Goal: Complete application form: Complete application form

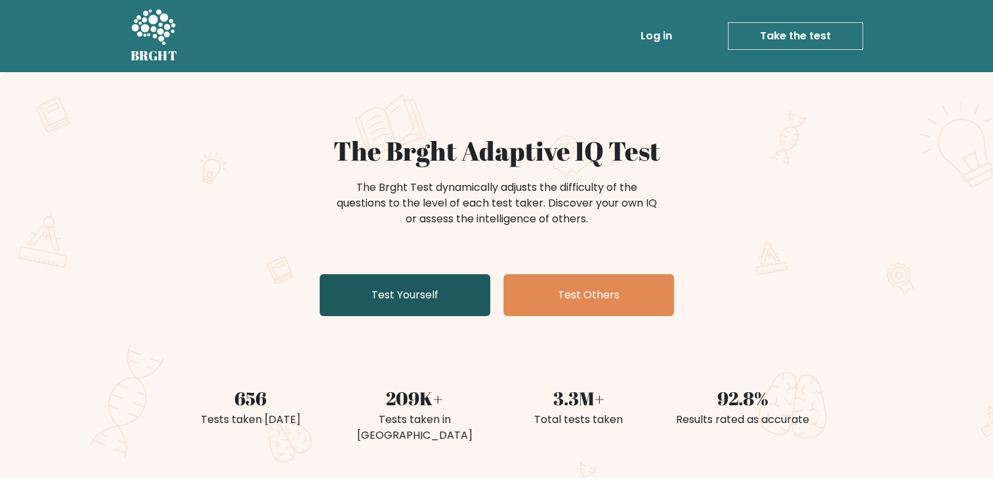
click at [431, 292] on link "Test Yourself" at bounding box center [404, 295] width 171 height 42
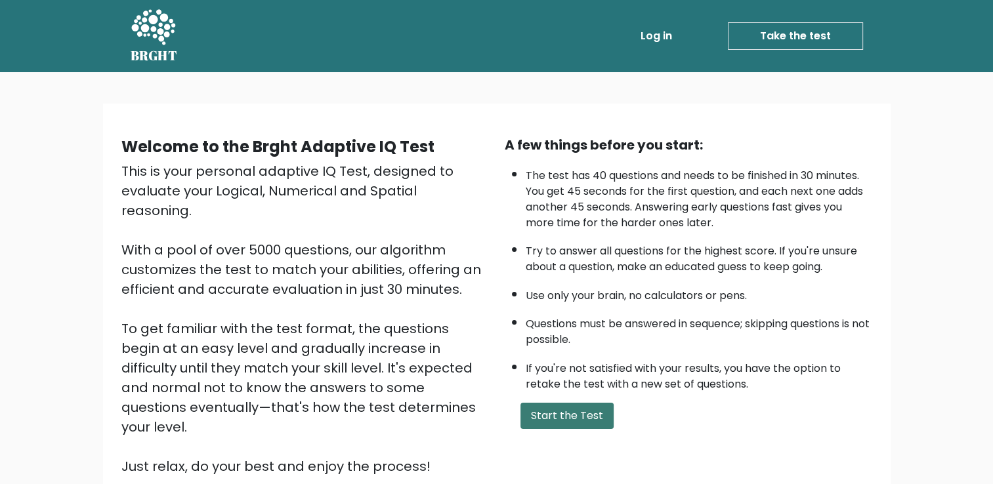
click at [577, 408] on button "Start the Test" at bounding box center [566, 416] width 93 height 26
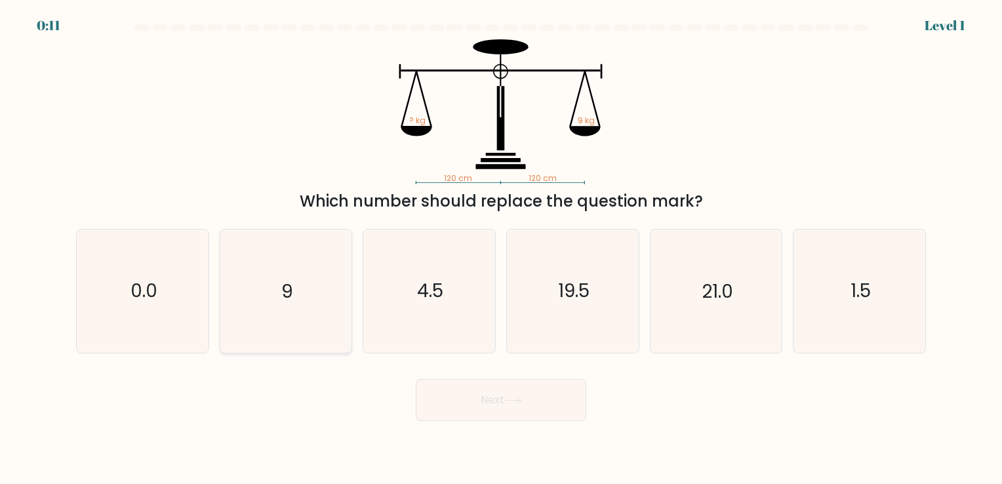
click at [324, 300] on icon "9" at bounding box center [285, 291] width 123 height 123
click at [501, 249] on input "b. 9" at bounding box center [501, 245] width 1 height 7
radio input "true"
click at [537, 399] on button "Next" at bounding box center [501, 400] width 171 height 42
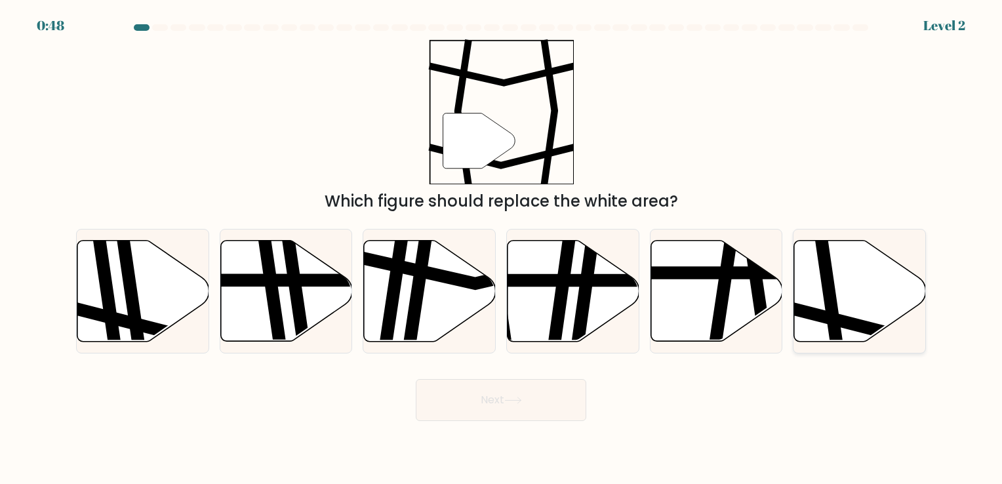
click at [859, 308] on icon at bounding box center [860, 290] width 132 height 101
click at [502, 249] on input "f." at bounding box center [501, 245] width 1 height 7
radio input "true"
click at [525, 413] on button "Next" at bounding box center [501, 400] width 171 height 42
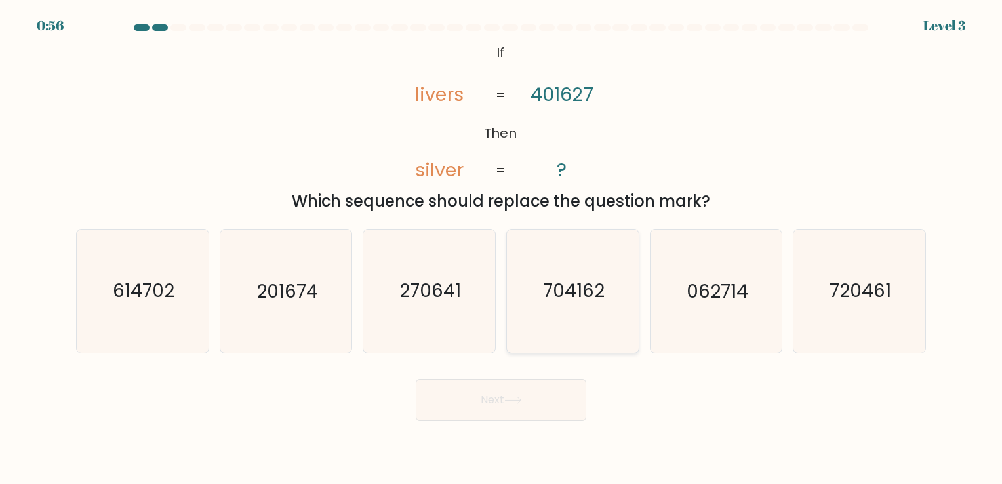
click at [527, 297] on icon "704162" at bounding box center [573, 291] width 123 height 123
click at [502, 249] on input "d. 704162" at bounding box center [501, 245] width 1 height 7
radio input "true"
click at [517, 392] on button "Next" at bounding box center [501, 400] width 171 height 42
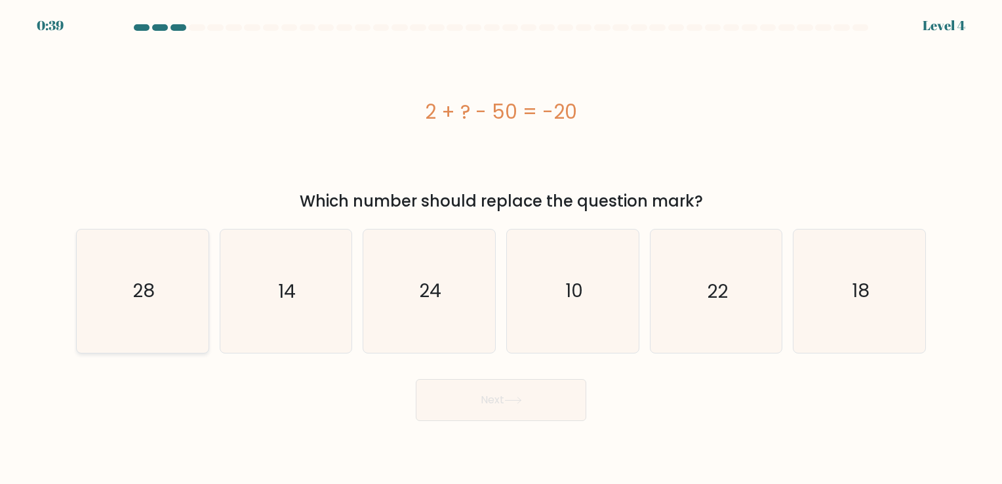
click at [158, 298] on icon "28" at bounding box center [142, 291] width 123 height 123
click at [501, 249] on input "a. 28" at bounding box center [501, 245] width 1 height 7
radio input "true"
click at [485, 413] on button "Next" at bounding box center [501, 400] width 171 height 42
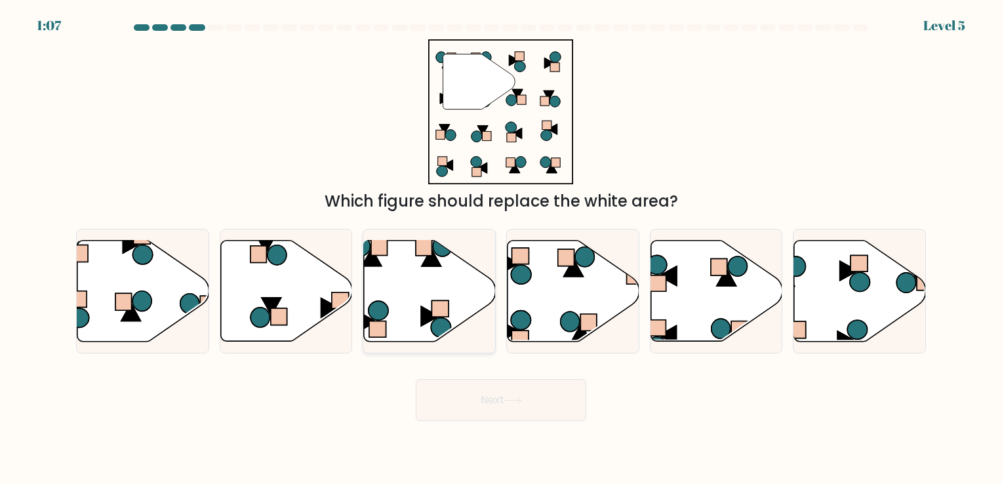
click at [420, 291] on icon at bounding box center [430, 290] width 132 height 101
click at [501, 249] on input "c." at bounding box center [501, 245] width 1 height 7
radio input "true"
click at [472, 398] on button "Next" at bounding box center [501, 400] width 171 height 42
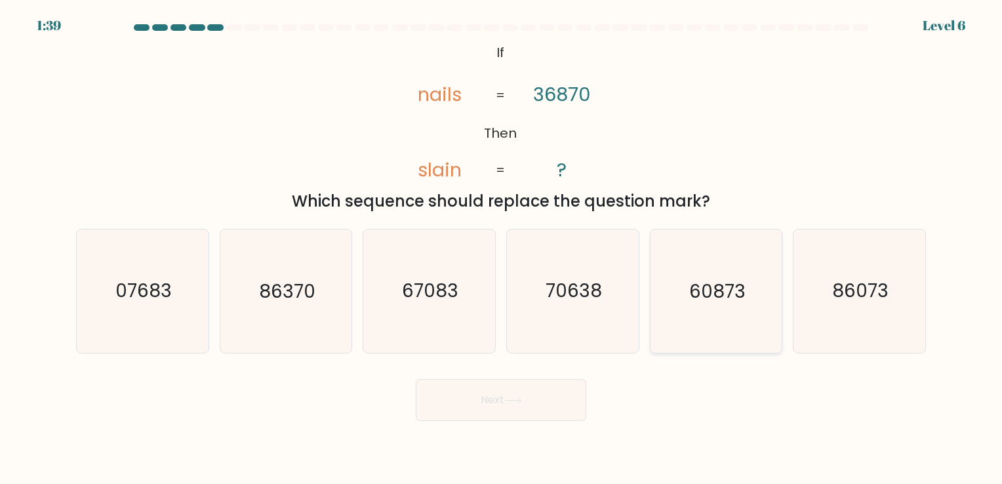
click at [682, 298] on icon "60873" at bounding box center [716, 291] width 123 height 123
click at [502, 249] on input "e. 60873" at bounding box center [501, 245] width 1 height 7
radio input "true"
click at [503, 394] on button "Next" at bounding box center [501, 400] width 171 height 42
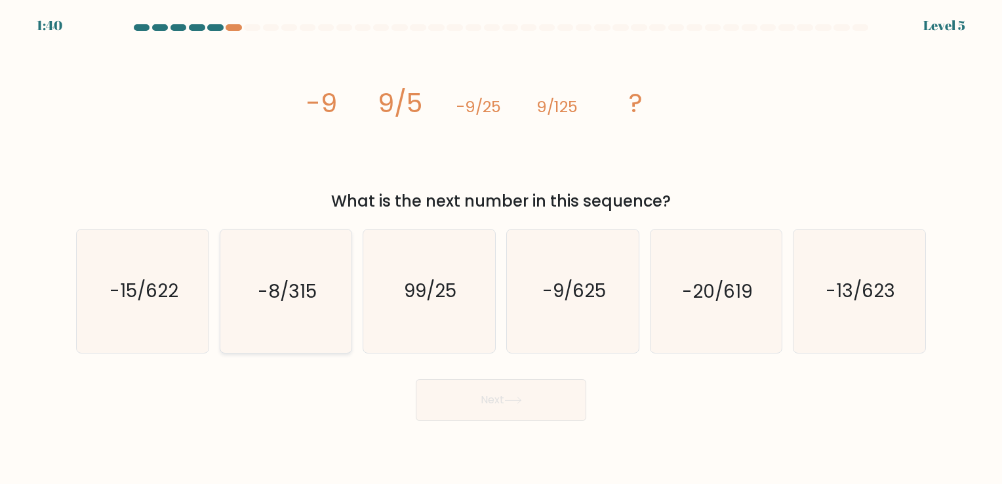
click at [325, 286] on icon "-8/315" at bounding box center [285, 291] width 123 height 123
click at [501, 249] on input "b. -8/315" at bounding box center [501, 245] width 1 height 7
radio input "true"
click at [580, 277] on icon "-9/625" at bounding box center [573, 291] width 123 height 123
click at [502, 249] on input "d. -9/625" at bounding box center [501, 245] width 1 height 7
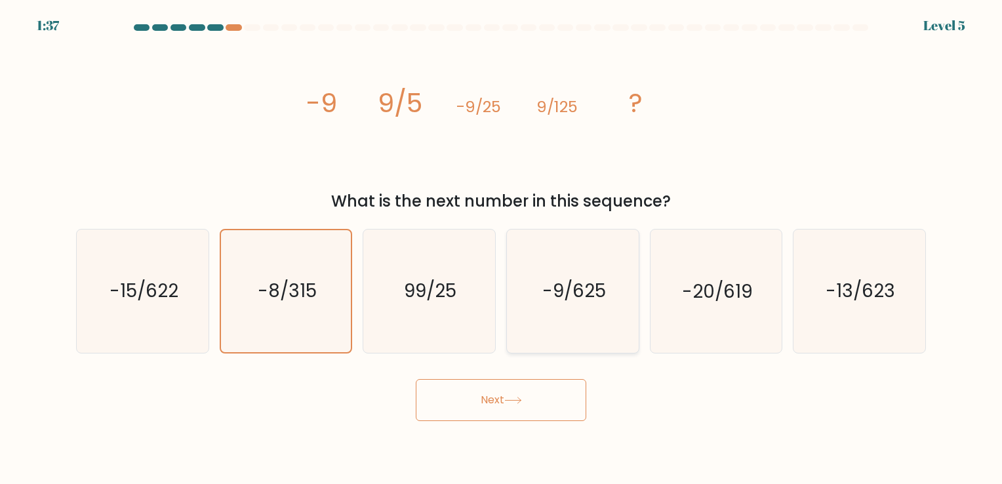
radio input "true"
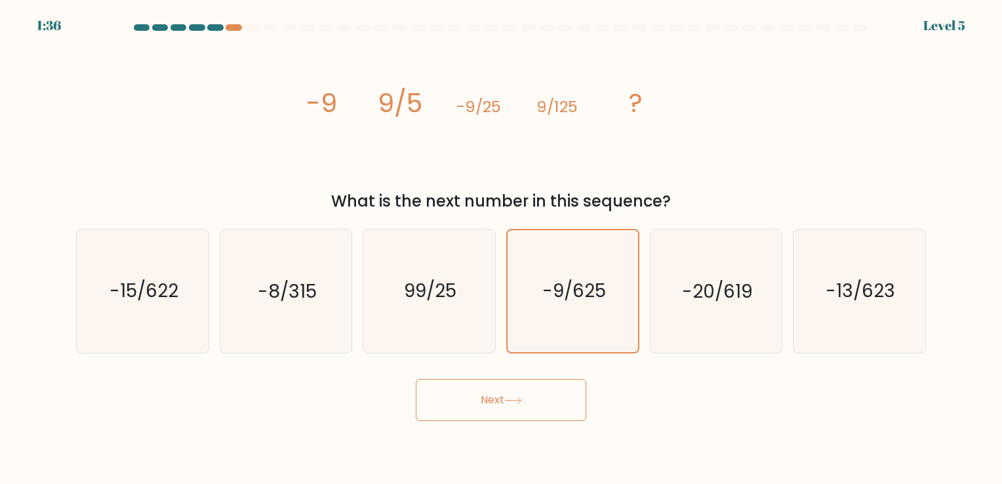
click at [533, 390] on button "Next" at bounding box center [501, 400] width 171 height 42
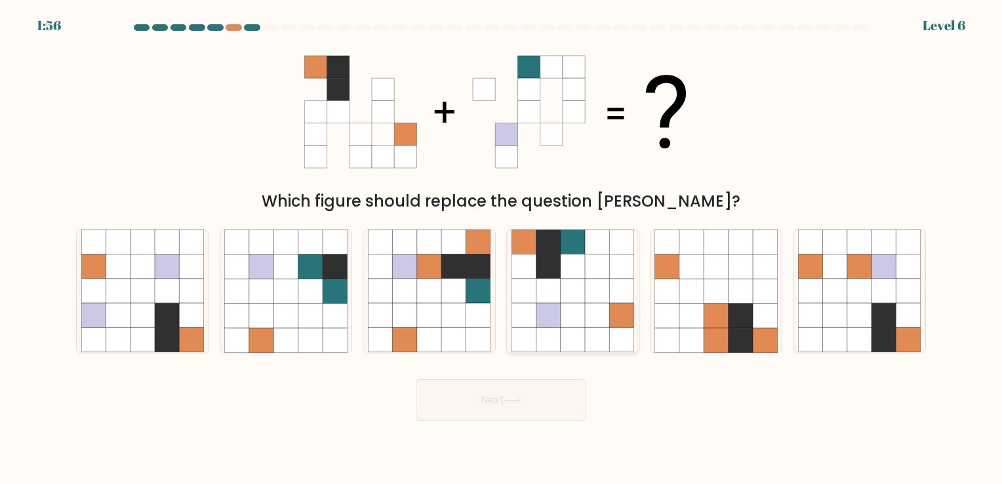
click at [550, 299] on icon at bounding box center [548, 291] width 24 height 24
click at [502, 249] on input "d." at bounding box center [501, 245] width 1 height 7
radio input "true"
click at [533, 426] on body "1:55 Level 6" at bounding box center [501, 242] width 1002 height 484
click at [522, 400] on icon at bounding box center [513, 400] width 18 height 7
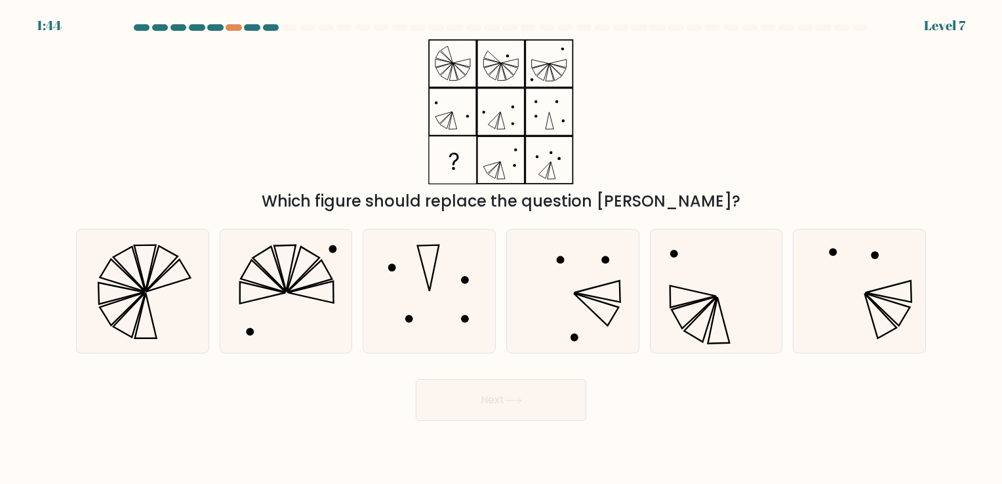
click at [588, 314] on icon at bounding box center [573, 291] width 123 height 123
click at [502, 249] on input "d." at bounding box center [501, 245] width 1 height 7
radio input "true"
click at [714, 311] on icon at bounding box center [719, 320] width 22 height 46
click at [502, 249] on input "e." at bounding box center [501, 245] width 1 height 7
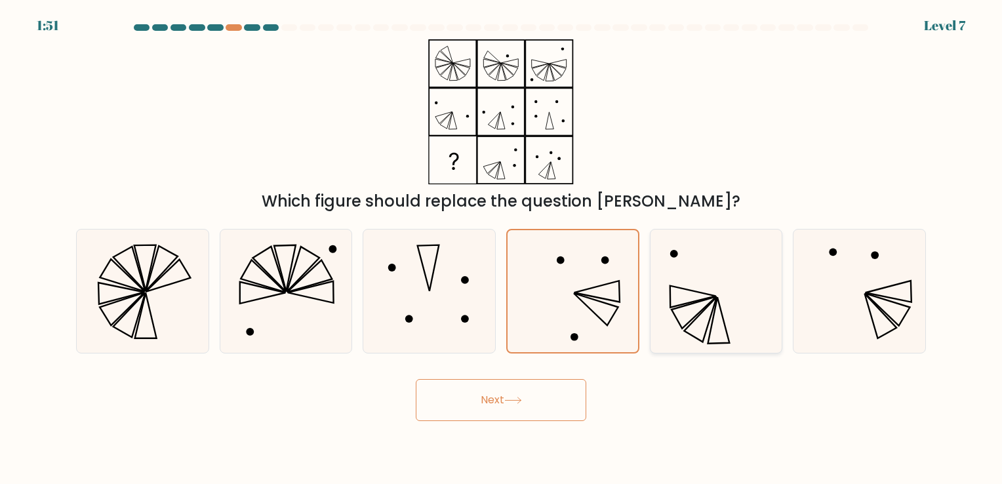
radio input "true"
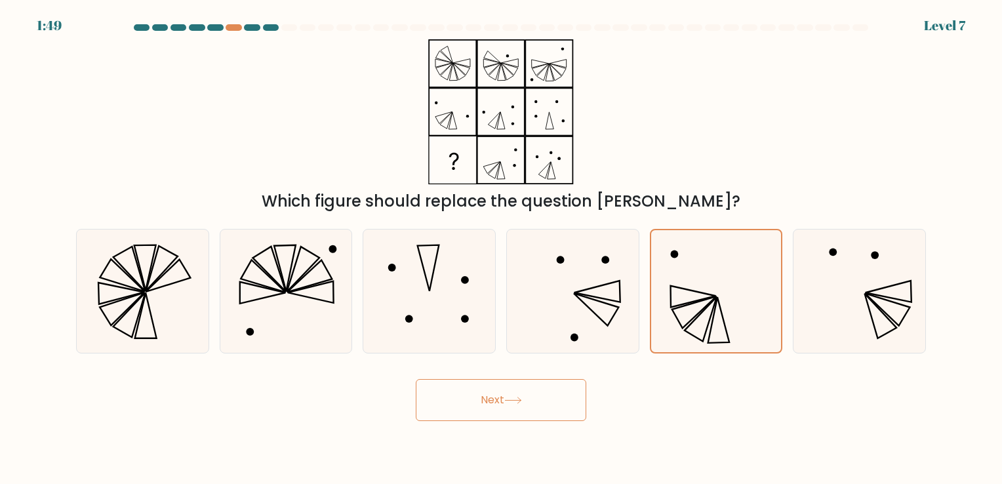
click at [505, 399] on button "Next" at bounding box center [501, 400] width 171 height 42
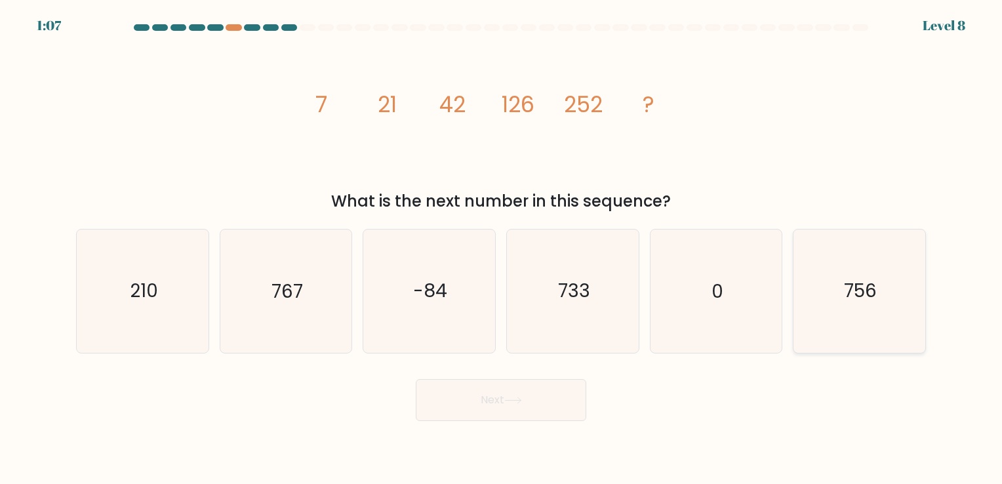
click at [905, 293] on icon "756" at bounding box center [859, 291] width 123 height 123
click at [502, 249] on input "f. 756" at bounding box center [501, 245] width 1 height 7
radio input "true"
click at [512, 396] on button "Next" at bounding box center [501, 400] width 171 height 42
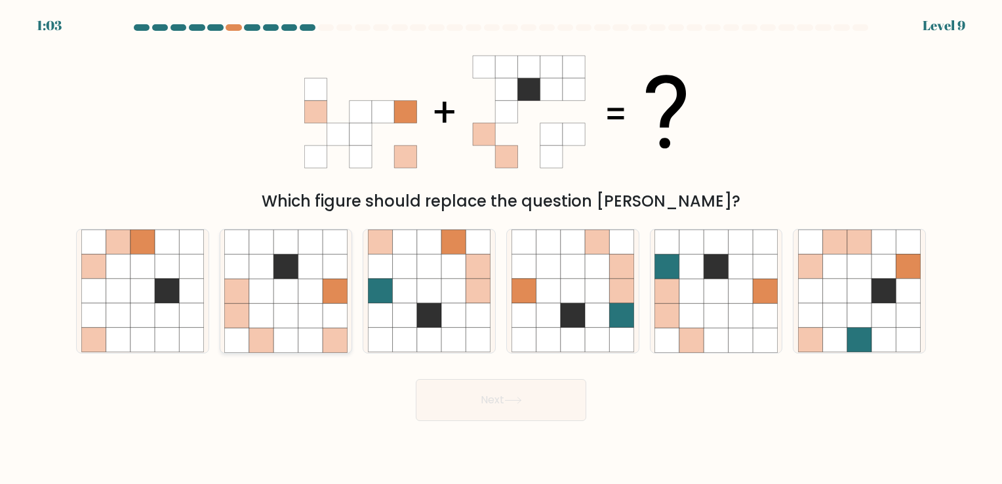
click at [329, 338] on icon at bounding box center [335, 340] width 24 height 24
click at [501, 249] on input "b." at bounding box center [501, 245] width 1 height 7
radio input "true"
click at [488, 403] on button "Next" at bounding box center [501, 400] width 171 height 42
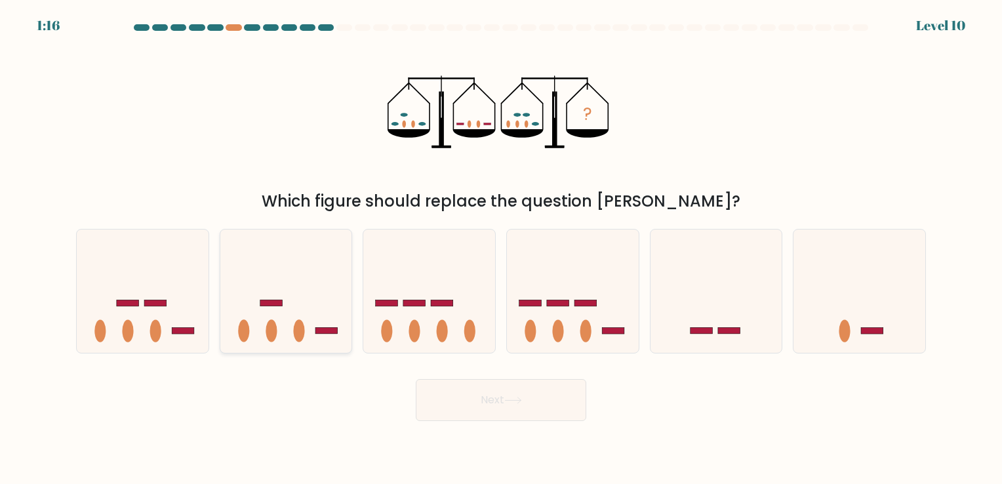
click at [321, 333] on rect at bounding box center [327, 331] width 22 height 7
click at [501, 249] on input "b." at bounding box center [501, 245] width 1 height 7
radio input "true"
click at [520, 408] on button "Next" at bounding box center [501, 400] width 171 height 42
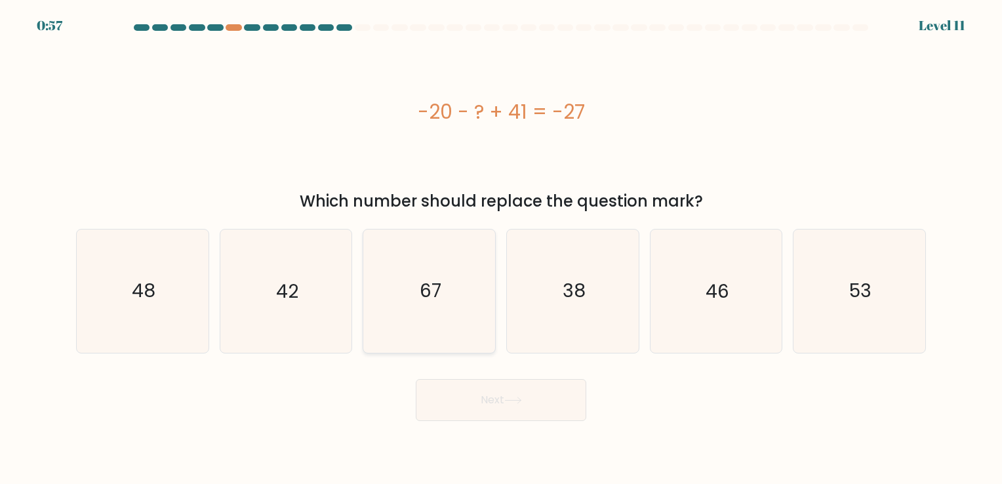
click at [449, 314] on icon "67" at bounding box center [429, 291] width 123 height 123
click at [501, 249] on input "c. 67" at bounding box center [501, 245] width 1 height 7
radio input "true"
click at [316, 301] on icon "42" at bounding box center [285, 291] width 123 height 123
click at [501, 249] on input "b. 42" at bounding box center [501, 245] width 1 height 7
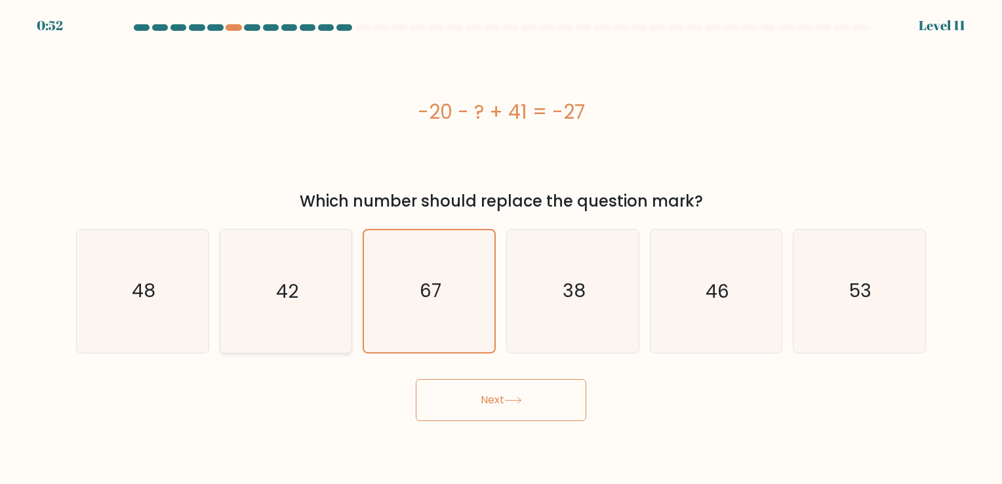
radio input "true"
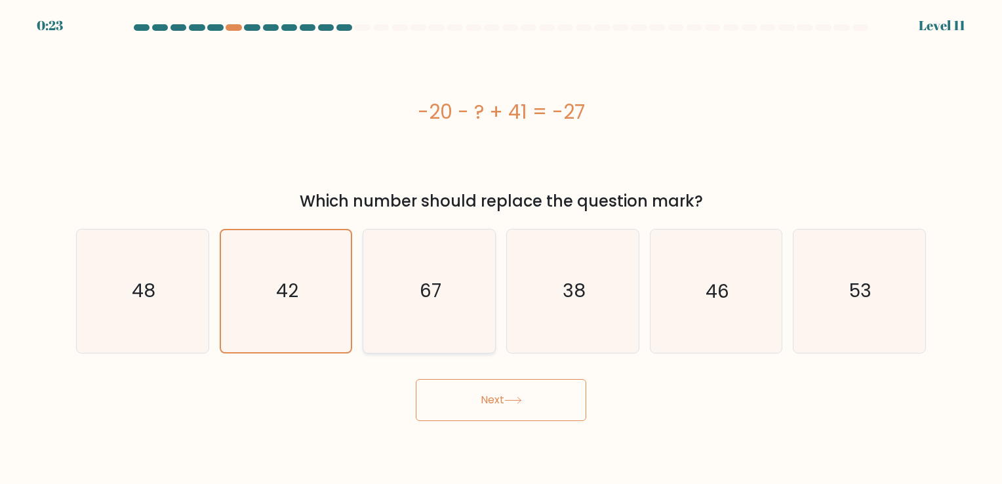
click at [467, 291] on icon "67" at bounding box center [429, 291] width 123 height 123
click at [501, 249] on input "c. 67" at bounding box center [501, 245] width 1 height 7
radio input "true"
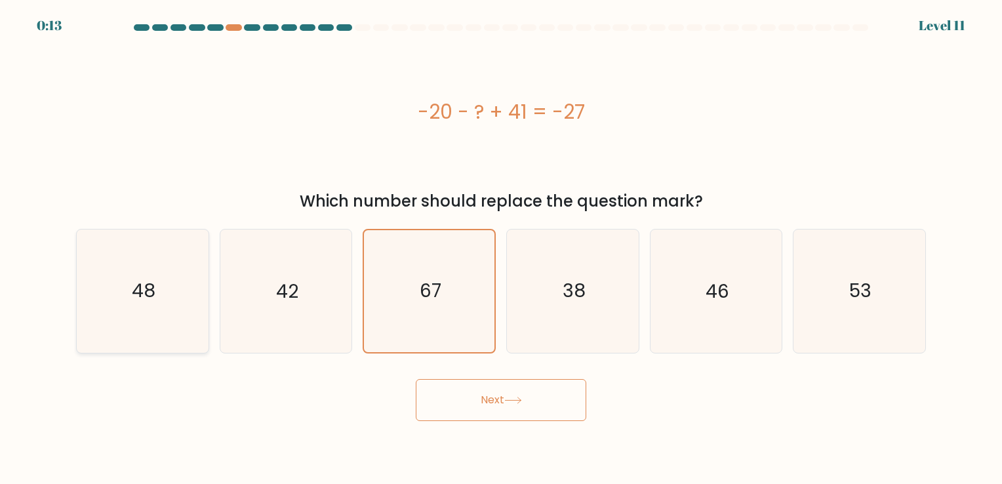
click at [152, 295] on text "48" at bounding box center [144, 292] width 24 height 26
click at [501, 249] on input "a. 48" at bounding box center [501, 245] width 1 height 7
radio input "true"
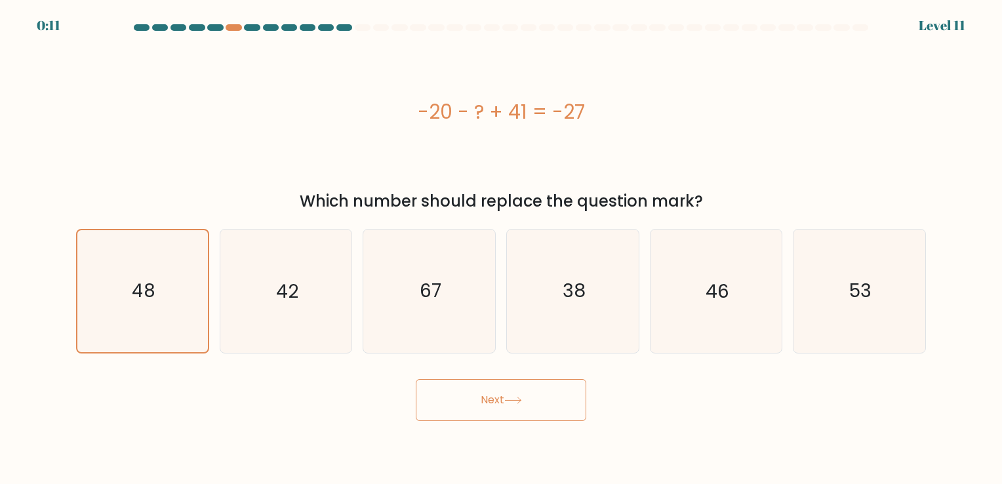
click at [472, 401] on button "Next" at bounding box center [501, 400] width 171 height 42
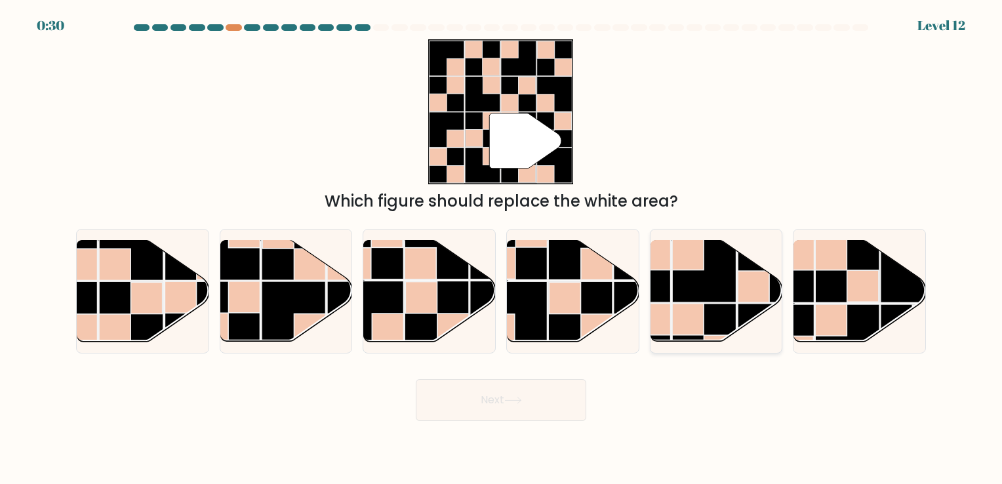
click at [708, 308] on rect at bounding box center [704, 336] width 64 height 64
click at [502, 249] on input "e." at bounding box center [501, 245] width 1 height 7
radio input "true"
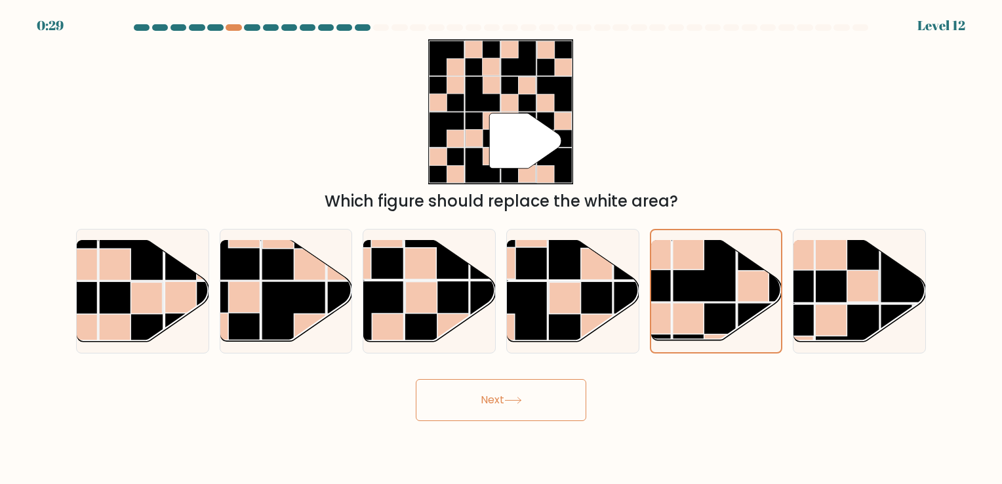
click at [525, 390] on button "Next" at bounding box center [501, 400] width 171 height 42
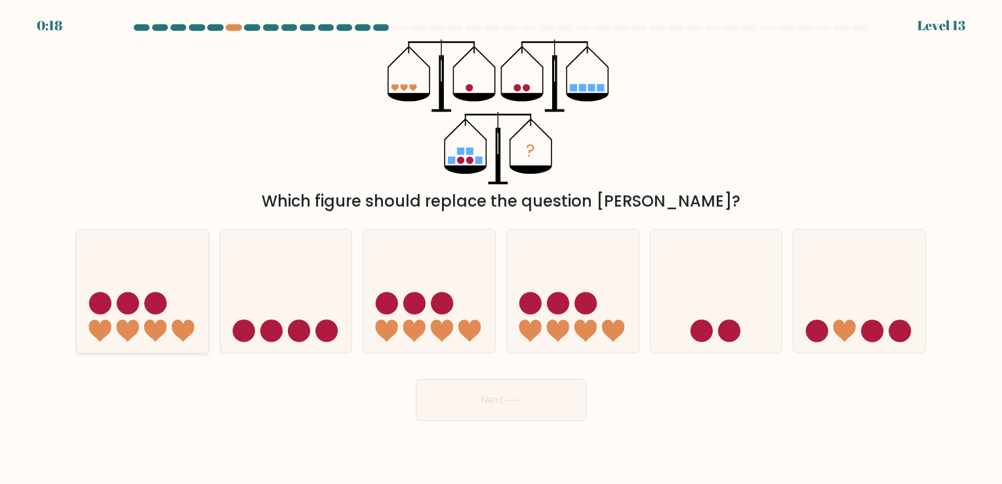
click at [190, 329] on icon at bounding box center [183, 331] width 22 height 22
click at [501, 249] on input "a." at bounding box center [501, 245] width 1 height 7
radio input "true"
click at [871, 321] on circle at bounding box center [873, 331] width 22 height 22
click at [502, 249] on input "f." at bounding box center [501, 245] width 1 height 7
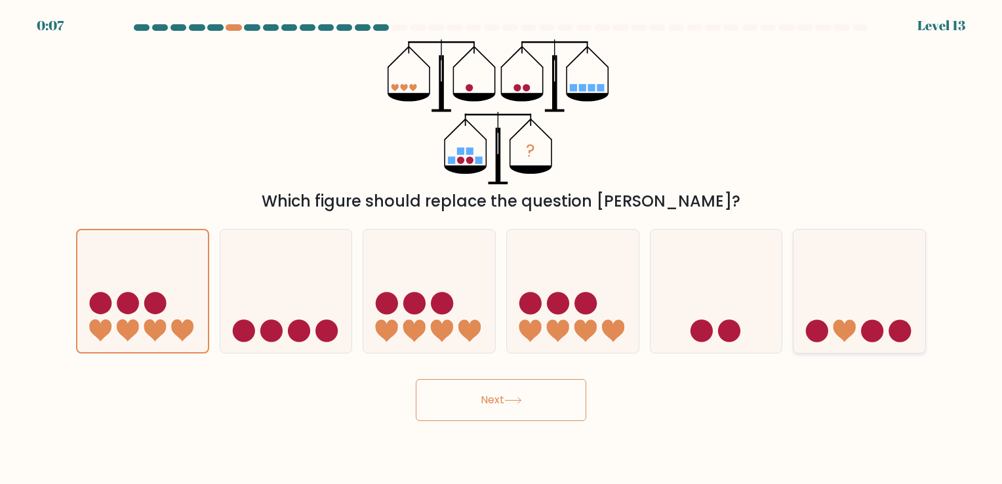
radio input "true"
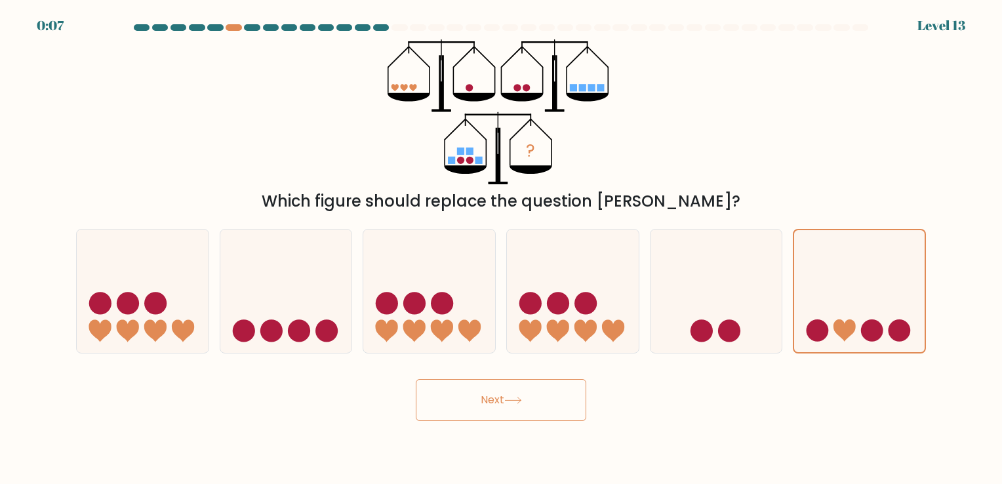
click at [541, 396] on button "Next" at bounding box center [501, 400] width 171 height 42
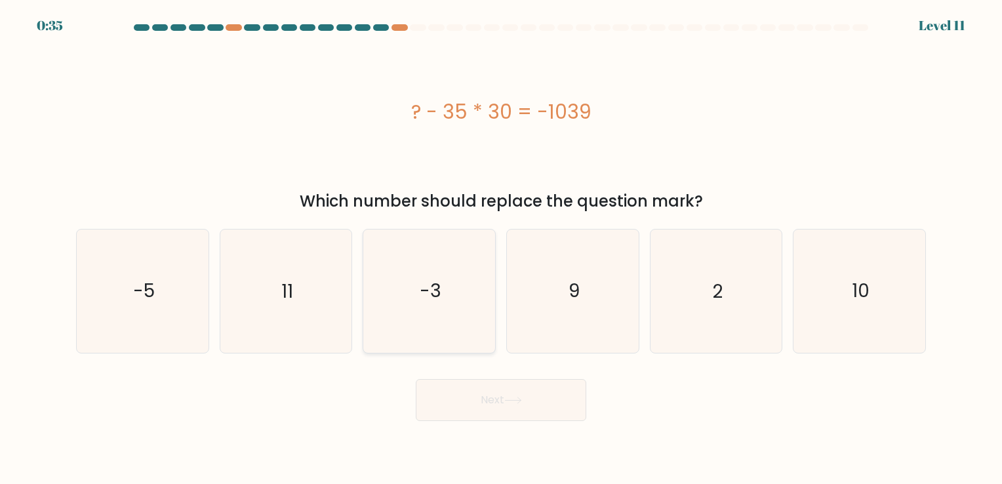
click at [401, 294] on icon "-3" at bounding box center [429, 291] width 123 height 123
click at [501, 249] on input "c. -3" at bounding box center [501, 245] width 1 height 7
radio input "true"
click at [401, 294] on icon "-3" at bounding box center [429, 290] width 121 height 121
click at [501, 249] on input "c. -3" at bounding box center [501, 245] width 1 height 7
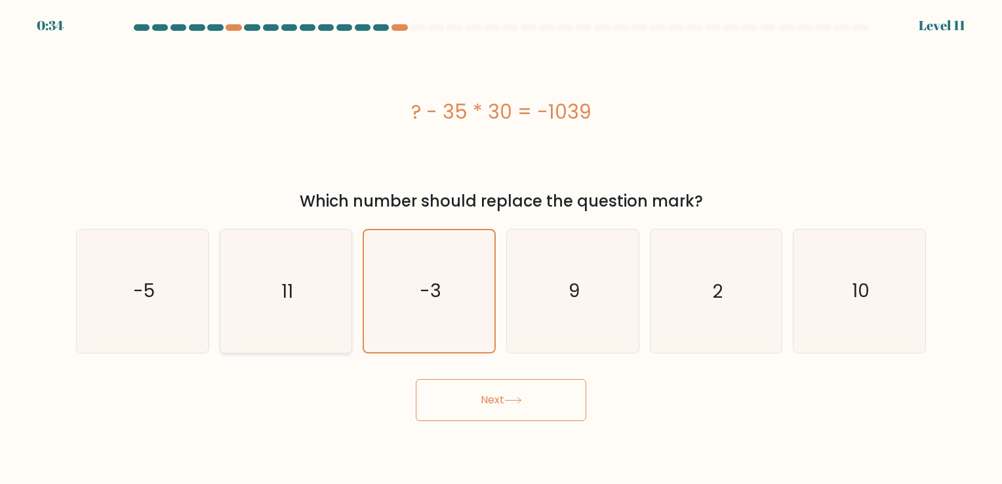
drag, startPoint x: 401, startPoint y: 294, endPoint x: 277, endPoint y: 295, distance: 124.0
click at [277, 295] on icon "11" at bounding box center [285, 291] width 123 height 123
click at [501, 249] on input "b. 11" at bounding box center [501, 245] width 1 height 7
radio input "true"
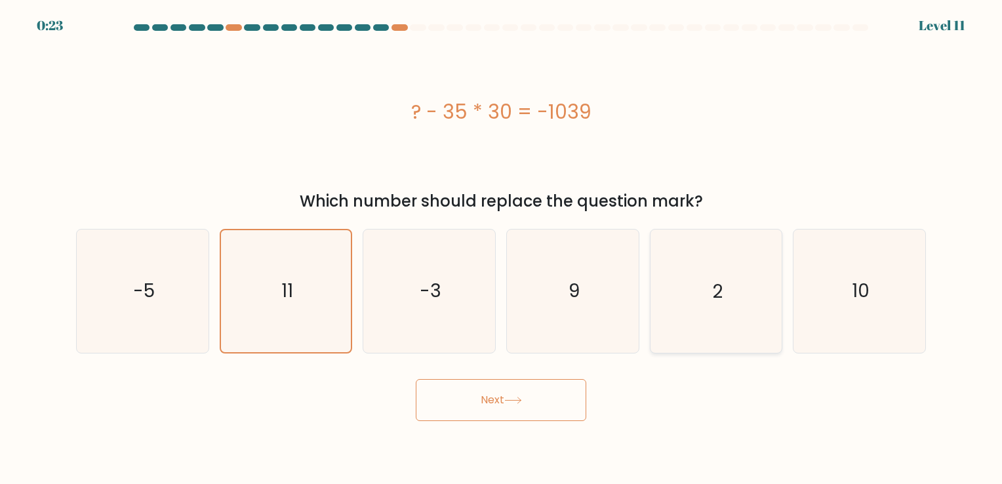
click at [696, 266] on icon "2" at bounding box center [716, 291] width 123 height 123
click at [502, 249] on input "e. 2" at bounding box center [501, 245] width 1 height 7
radio input "true"
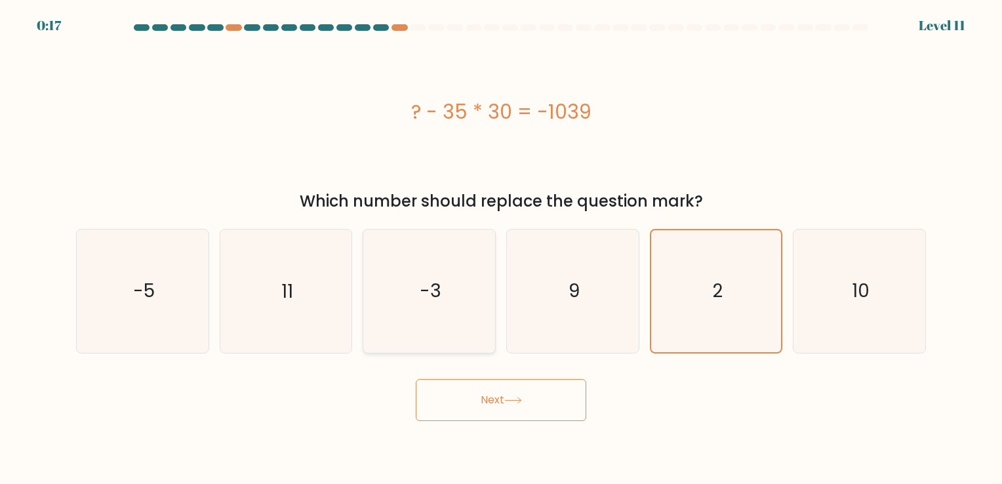
click at [432, 287] on text "-3" at bounding box center [431, 292] width 22 height 26
click at [501, 249] on input "c. -3" at bounding box center [501, 245] width 1 height 7
radio input "true"
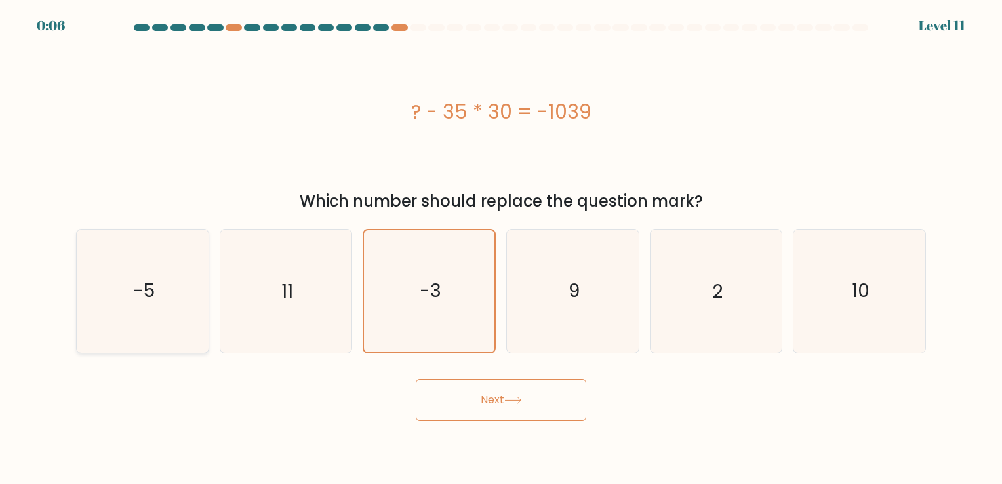
click at [192, 315] on icon "-5" at bounding box center [142, 291] width 123 height 123
click at [501, 249] on input "a. -5" at bounding box center [501, 245] width 1 height 7
radio input "true"
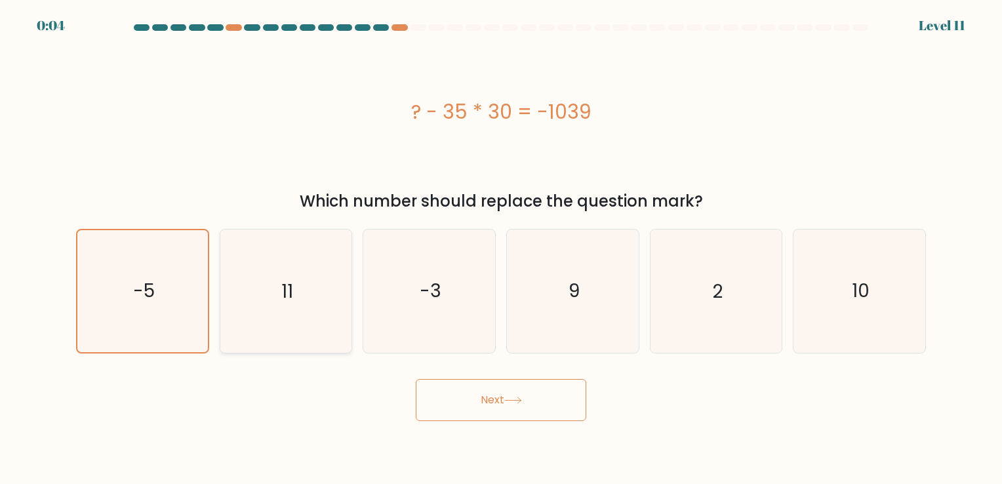
click at [304, 318] on icon "11" at bounding box center [285, 291] width 123 height 123
click at [501, 249] on input "b. 11" at bounding box center [501, 245] width 1 height 7
radio input "true"
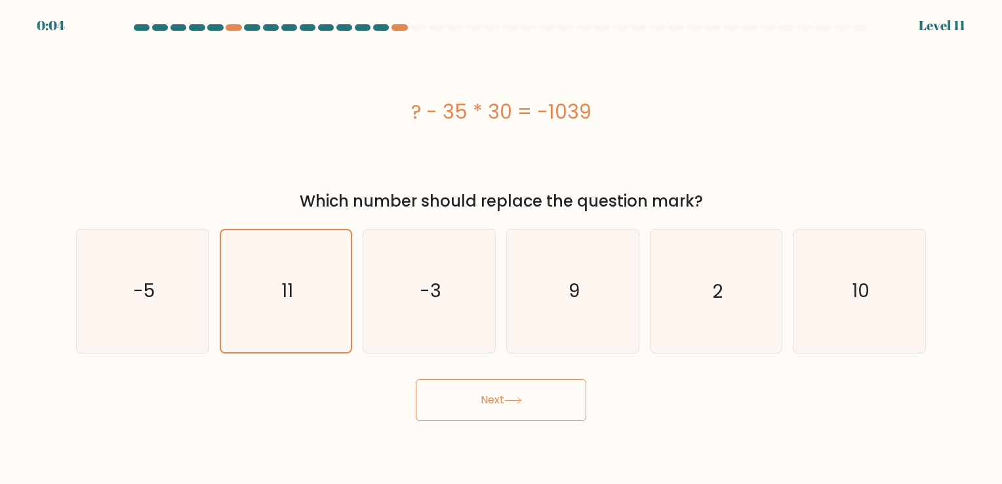
click at [469, 407] on button "Next" at bounding box center [501, 400] width 171 height 42
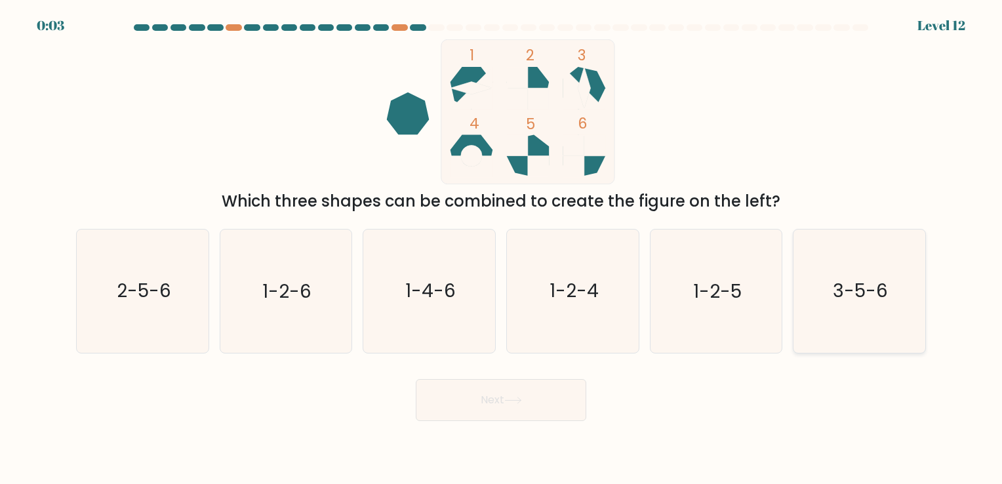
click at [835, 291] on text "3-5-6" at bounding box center [860, 292] width 55 height 26
click at [502, 249] on input "f. 3-5-6" at bounding box center [501, 245] width 1 height 7
radio input "true"
click at [527, 421] on button "Next" at bounding box center [501, 400] width 171 height 42
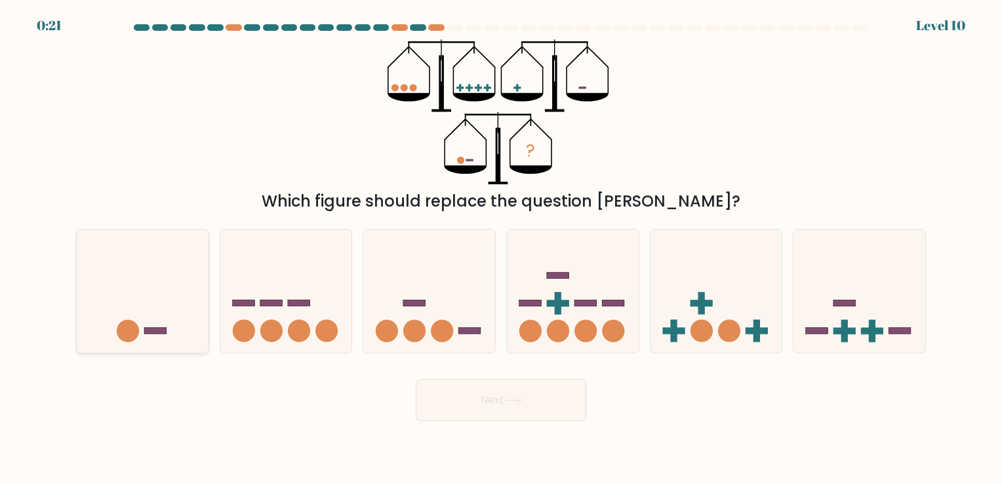
click at [163, 339] on icon at bounding box center [143, 291] width 132 height 109
click at [501, 249] on input "a." at bounding box center [501, 245] width 1 height 7
radio input "true"
click at [478, 417] on button "Next" at bounding box center [501, 400] width 171 height 42
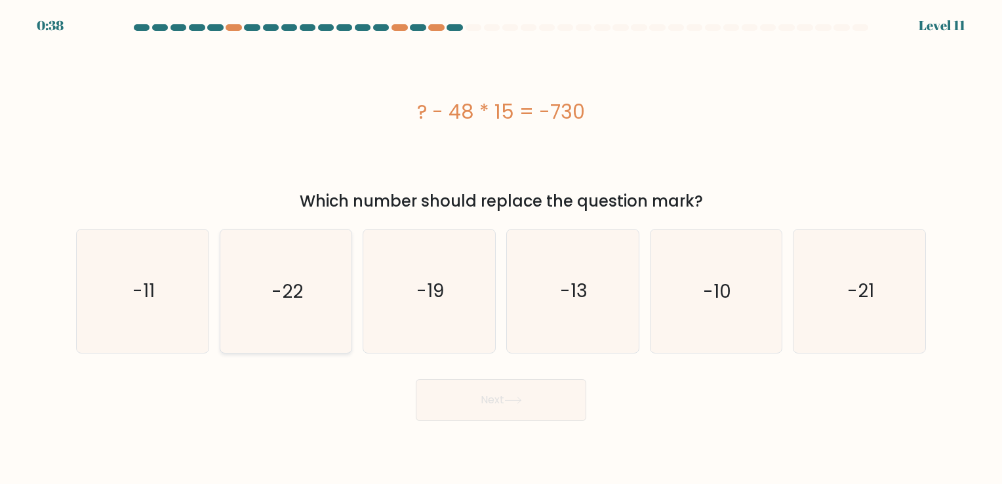
click at [338, 298] on icon "-22" at bounding box center [285, 291] width 123 height 123
click at [501, 249] on input "b. -22" at bounding box center [501, 245] width 1 height 7
radio input "true"
click at [173, 302] on icon "-11" at bounding box center [142, 291] width 123 height 123
click at [501, 249] on input "a. -11" at bounding box center [501, 245] width 1 height 7
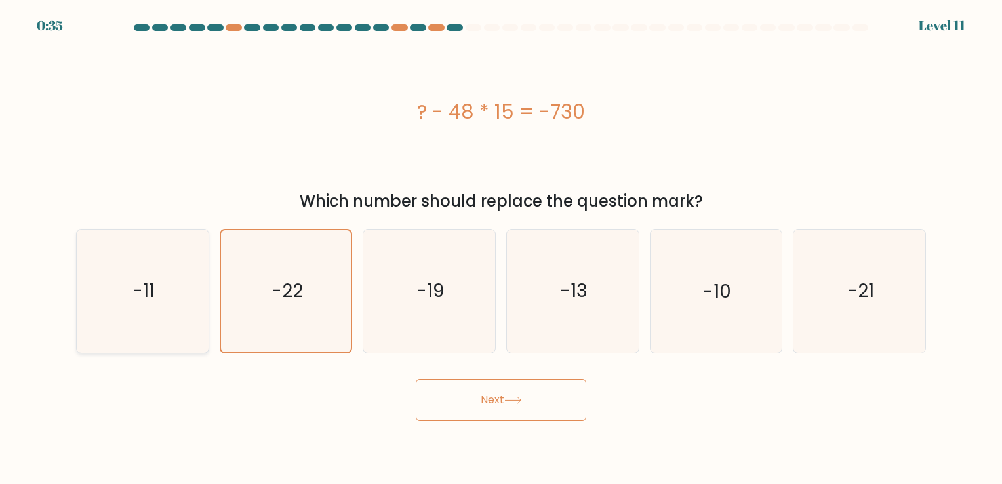
radio input "true"
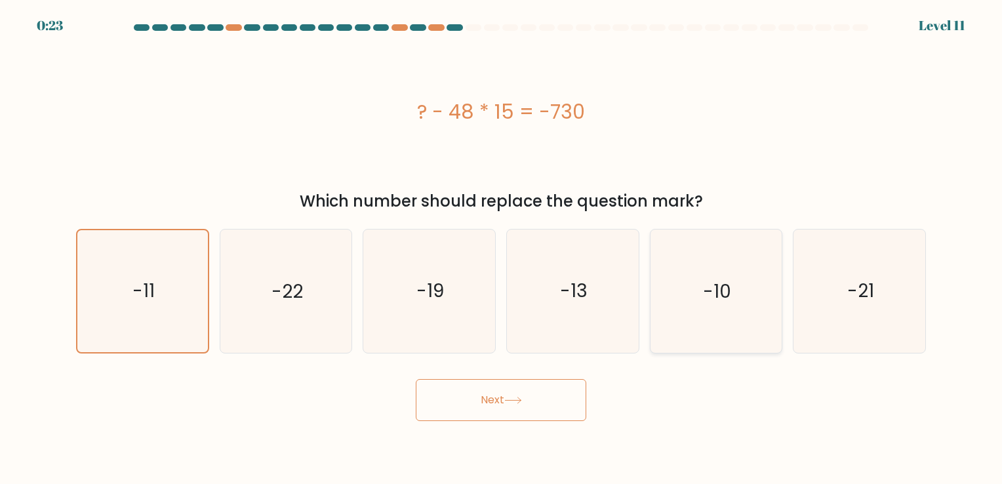
click at [739, 299] on icon "-10" at bounding box center [716, 291] width 123 height 123
click at [502, 249] on input "e. -10" at bounding box center [501, 245] width 1 height 7
radio input "true"
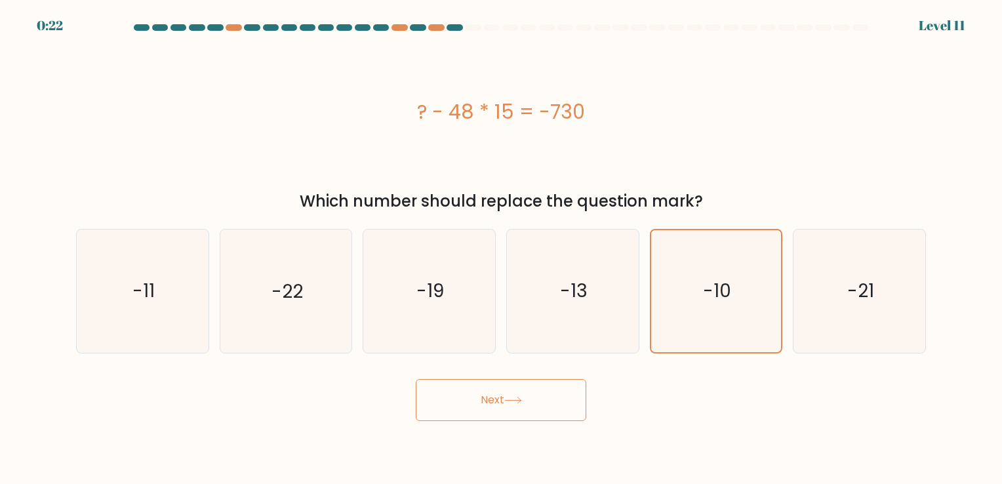
click at [545, 405] on button "Next" at bounding box center [501, 400] width 171 height 42
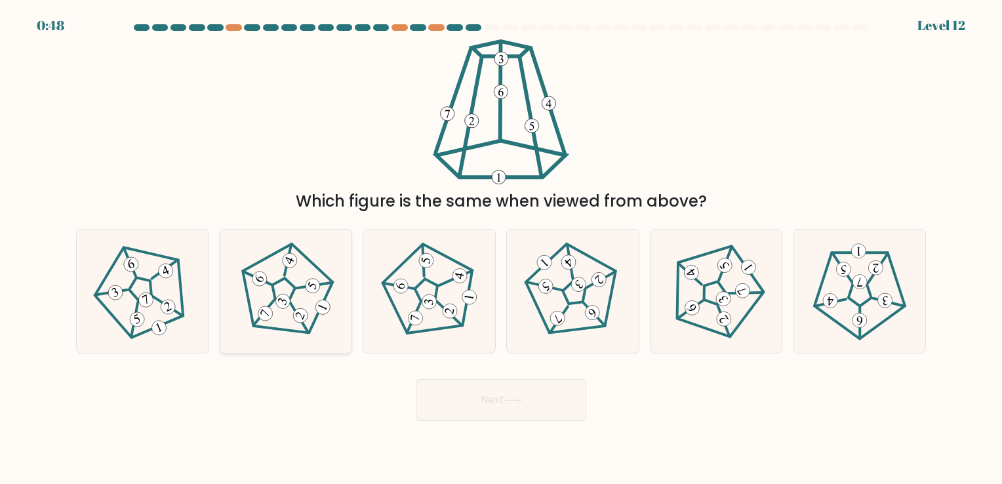
click at [243, 295] on icon at bounding box center [286, 291] width 98 height 98
click at [501, 249] on input "b." at bounding box center [501, 245] width 1 height 7
radio input "true"
click at [463, 407] on button "Next" at bounding box center [501, 400] width 171 height 42
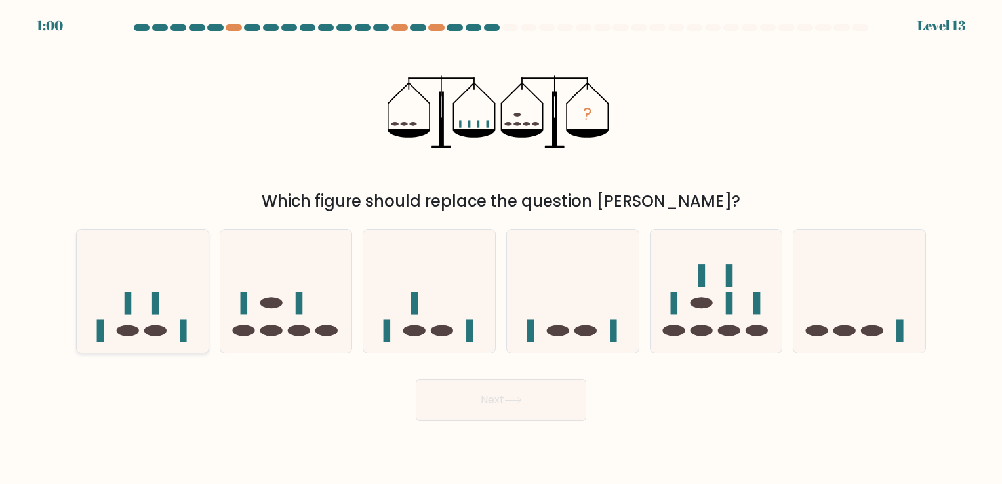
click at [182, 303] on icon at bounding box center [143, 291] width 132 height 109
click at [501, 249] on input "a." at bounding box center [501, 245] width 1 height 7
radio input "true"
click at [468, 400] on button "Next" at bounding box center [501, 400] width 171 height 42
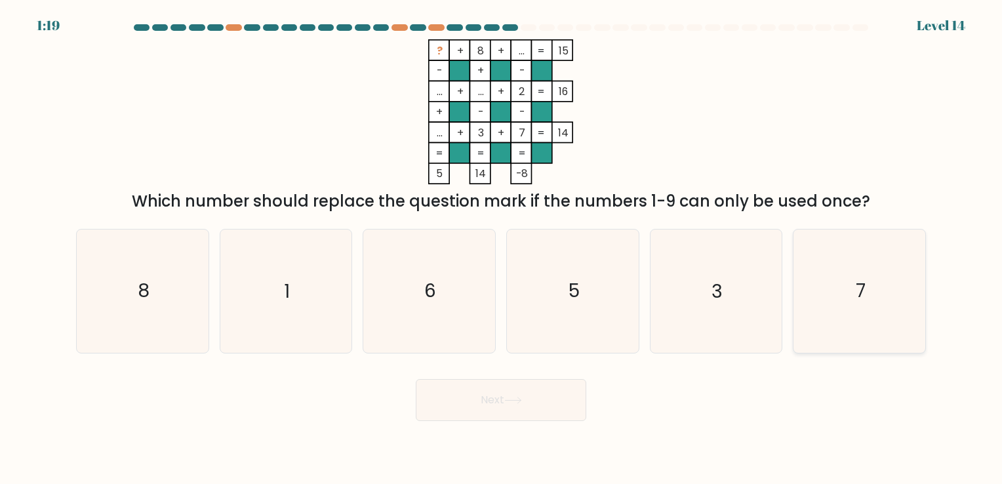
click at [811, 272] on icon "7" at bounding box center [859, 291] width 123 height 123
click at [502, 249] on input "f. 7" at bounding box center [501, 245] width 1 height 7
radio input "true"
click at [493, 400] on button "Next" at bounding box center [501, 400] width 171 height 42
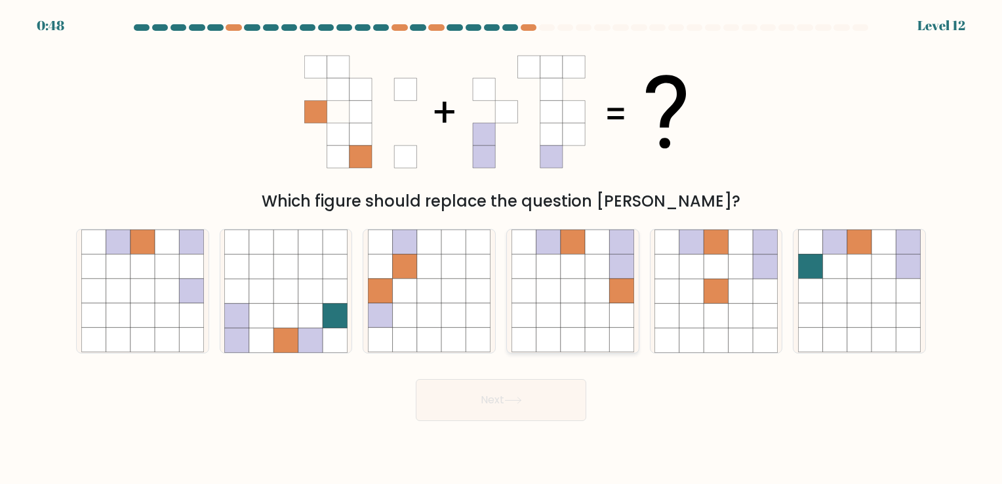
click at [589, 295] on icon at bounding box center [597, 291] width 24 height 24
click at [502, 249] on input "d." at bounding box center [501, 245] width 1 height 7
radio input "true"
click at [531, 402] on button "Next" at bounding box center [501, 400] width 171 height 42
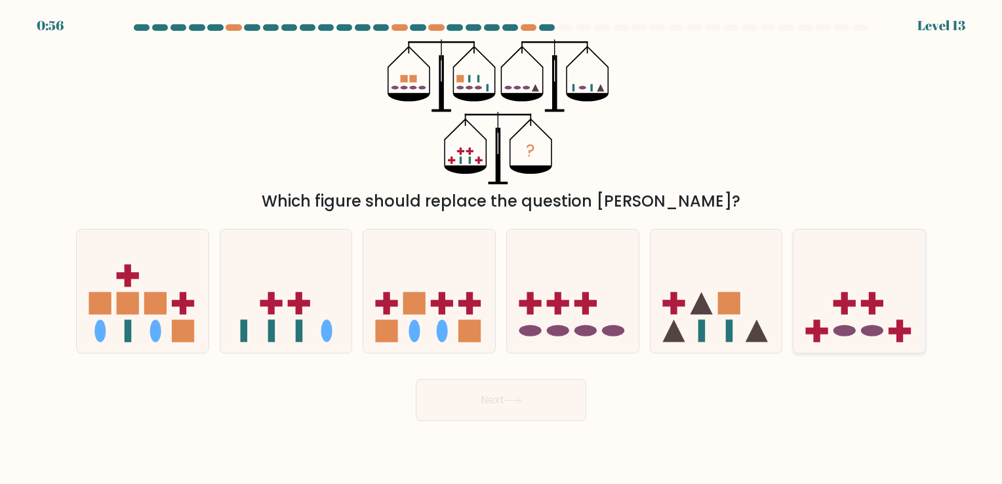
click at [828, 337] on icon at bounding box center [860, 291] width 132 height 109
click at [502, 249] on input "f." at bounding box center [501, 245] width 1 height 7
radio input "true"
click at [561, 401] on button "Next" at bounding box center [501, 400] width 171 height 42
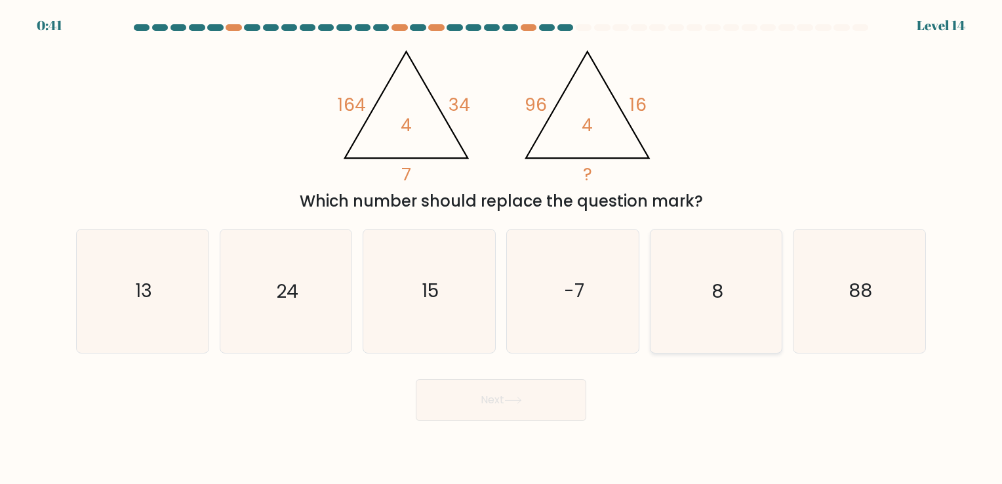
click at [720, 297] on text "8" at bounding box center [718, 292] width 12 height 26
click at [502, 249] on input "e. 8" at bounding box center [501, 245] width 1 height 7
radio input "true"
click at [488, 400] on button "Next" at bounding box center [501, 400] width 171 height 42
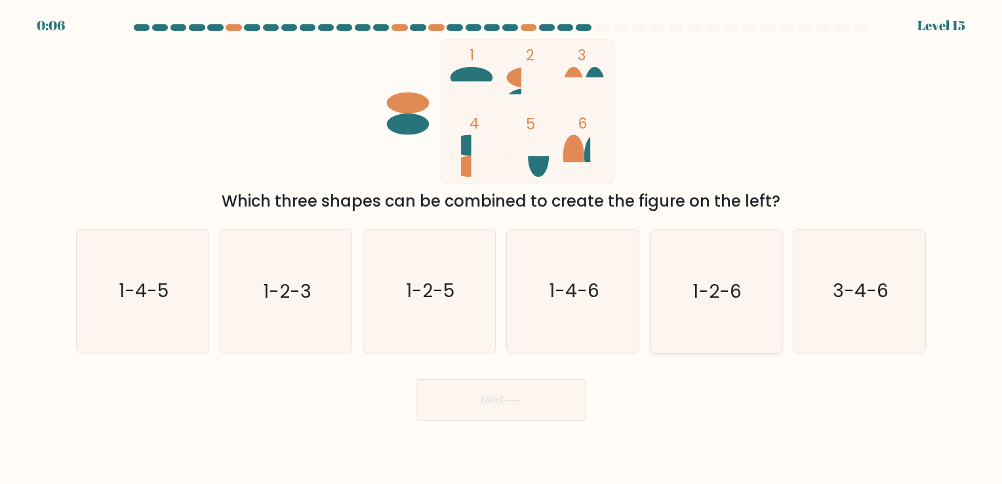
click at [719, 282] on text "1-2-6" at bounding box center [717, 292] width 49 height 26
click at [502, 249] on input "e. 1-2-6" at bounding box center [501, 245] width 1 height 7
radio input "true"
click at [503, 390] on button "Next" at bounding box center [501, 400] width 171 height 42
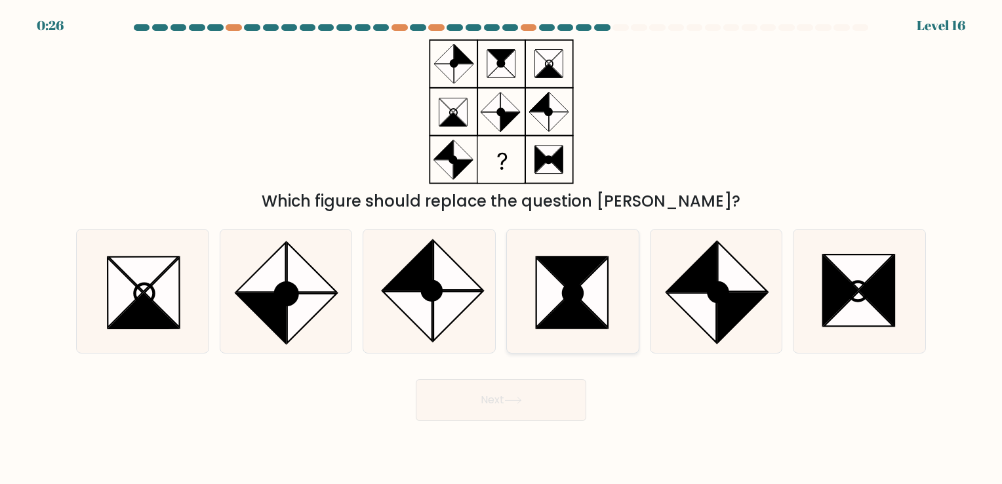
click at [577, 258] on icon at bounding box center [572, 274] width 70 height 35
click at [502, 249] on input "d." at bounding box center [501, 245] width 1 height 7
radio input "true"
click at [556, 389] on button "Next" at bounding box center [501, 400] width 171 height 42
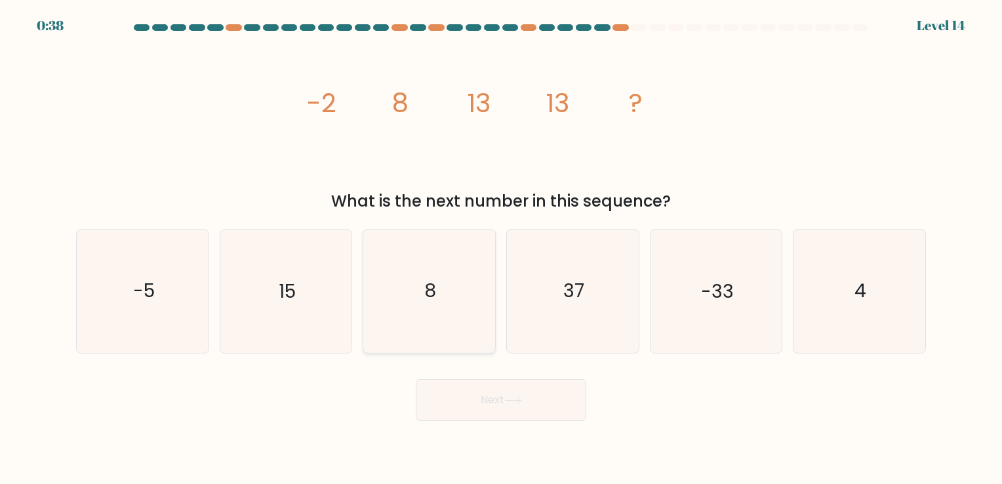
click at [437, 266] on icon "8" at bounding box center [429, 291] width 123 height 123
click at [501, 249] on input "c. 8" at bounding box center [501, 245] width 1 height 7
radio input "true"
click at [485, 398] on button "Next" at bounding box center [501, 400] width 171 height 42
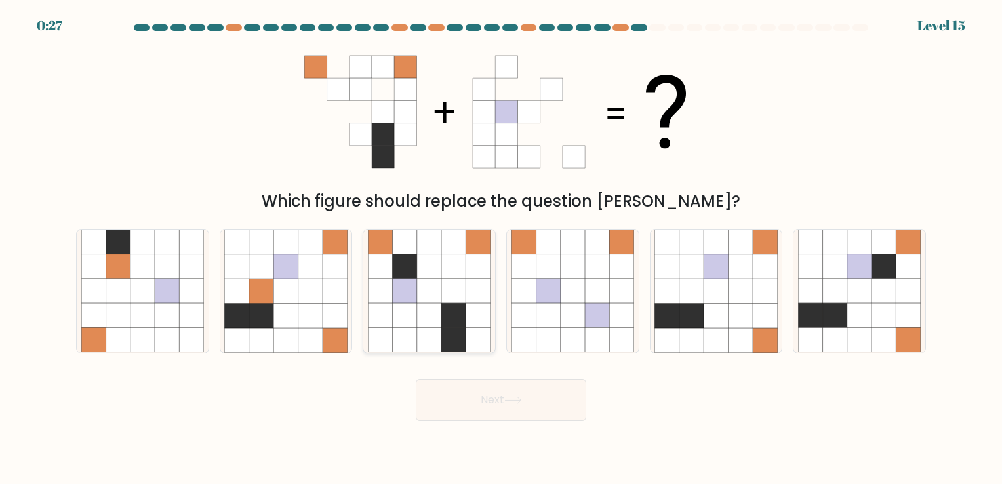
click at [408, 283] on icon at bounding box center [405, 291] width 24 height 24
click at [501, 249] on input "c." at bounding box center [501, 245] width 1 height 7
radio input "true"
click at [556, 411] on button "Next" at bounding box center [501, 400] width 171 height 42
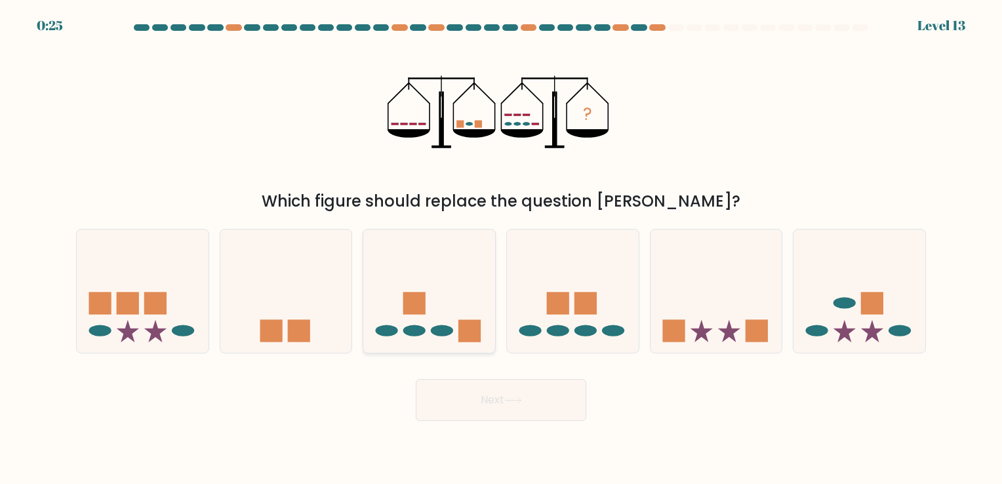
click at [470, 303] on icon at bounding box center [429, 291] width 132 height 109
click at [501, 249] on input "c." at bounding box center [501, 245] width 1 height 7
radio input "true"
click at [580, 299] on rect at bounding box center [586, 303] width 22 height 22
click at [502, 249] on input "d." at bounding box center [501, 245] width 1 height 7
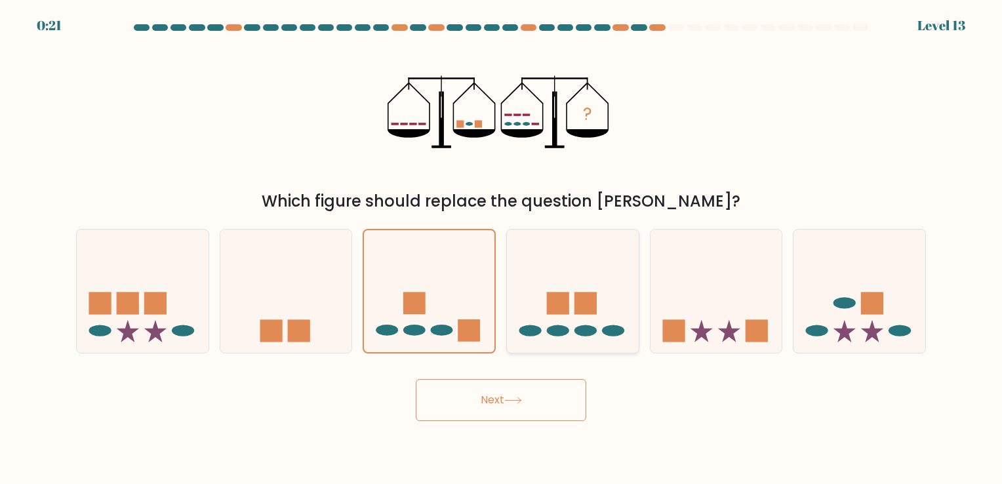
radio input "true"
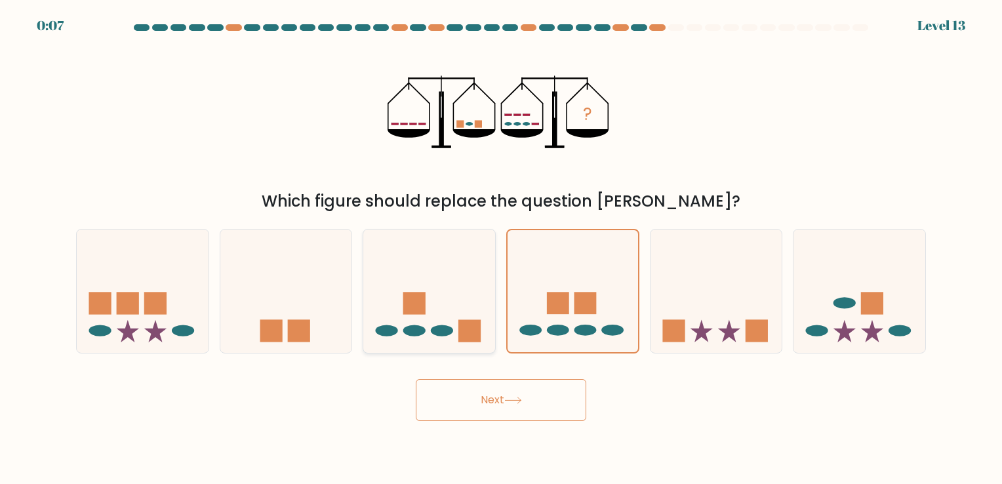
click at [463, 287] on icon at bounding box center [429, 291] width 132 height 109
click at [501, 249] on input "c." at bounding box center [501, 245] width 1 height 7
radio input "true"
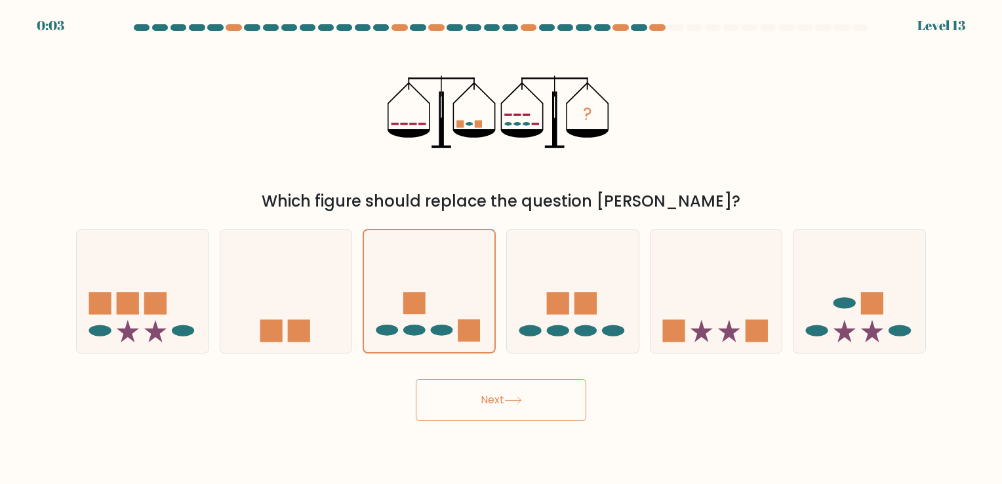
click at [499, 401] on button "Next" at bounding box center [501, 400] width 171 height 42
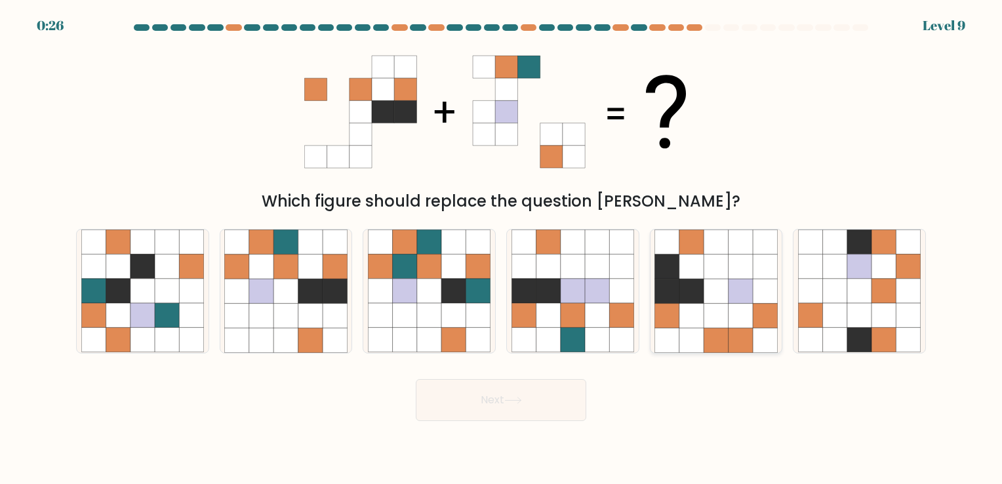
click at [711, 285] on icon at bounding box center [716, 291] width 24 height 24
click at [502, 249] on input "e." at bounding box center [501, 245] width 1 height 7
radio input "true"
click at [735, 326] on icon at bounding box center [740, 316] width 24 height 24
click at [502, 249] on input "e." at bounding box center [501, 245] width 1 height 7
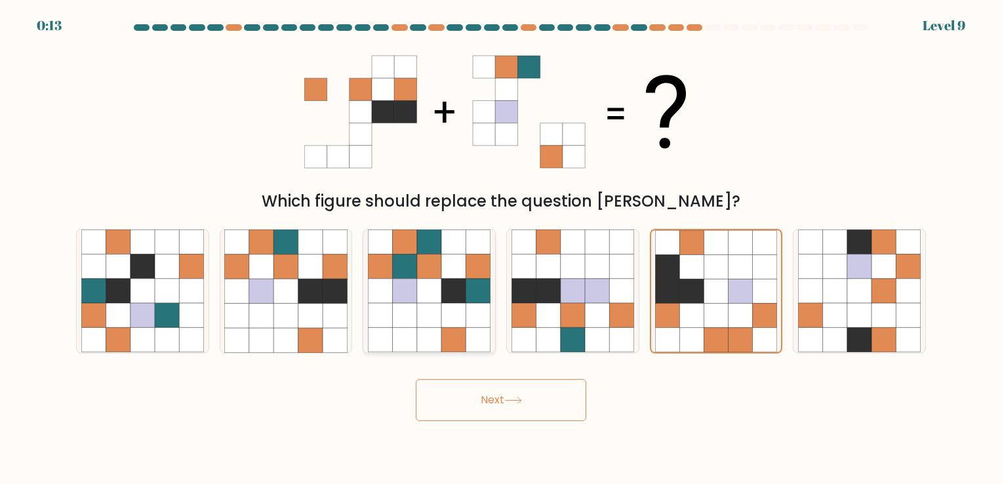
click at [400, 260] on icon at bounding box center [405, 267] width 24 height 24
click at [501, 249] on input "c." at bounding box center [501, 245] width 1 height 7
radio input "true"
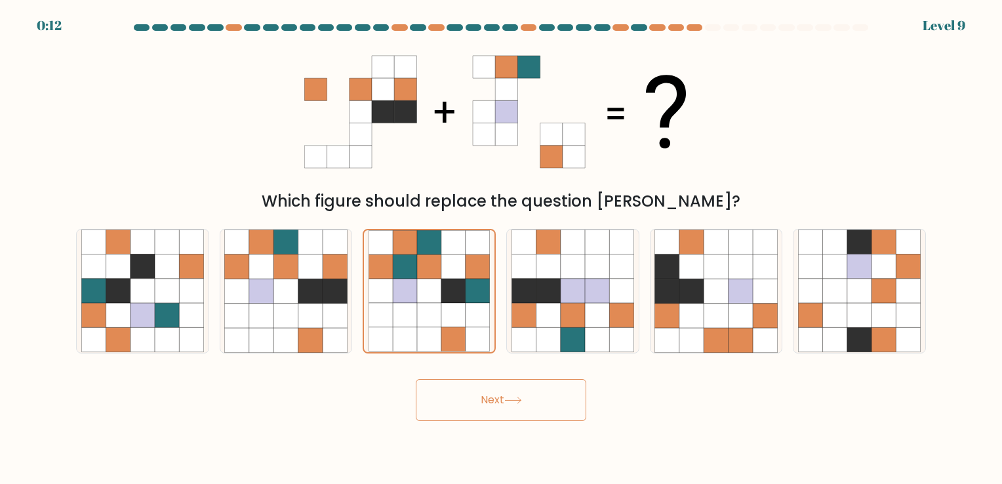
click at [487, 401] on button "Next" at bounding box center [501, 400] width 171 height 42
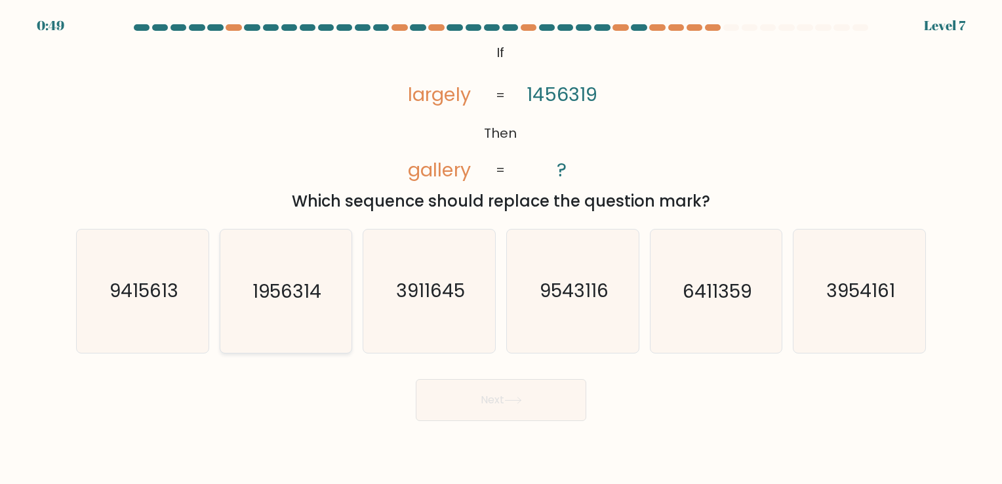
click at [301, 291] on text "1956314" at bounding box center [287, 292] width 69 height 26
click at [501, 249] on input "b. 1956314" at bounding box center [501, 245] width 1 height 7
radio input "true"
click at [489, 404] on button "Next" at bounding box center [501, 400] width 171 height 42
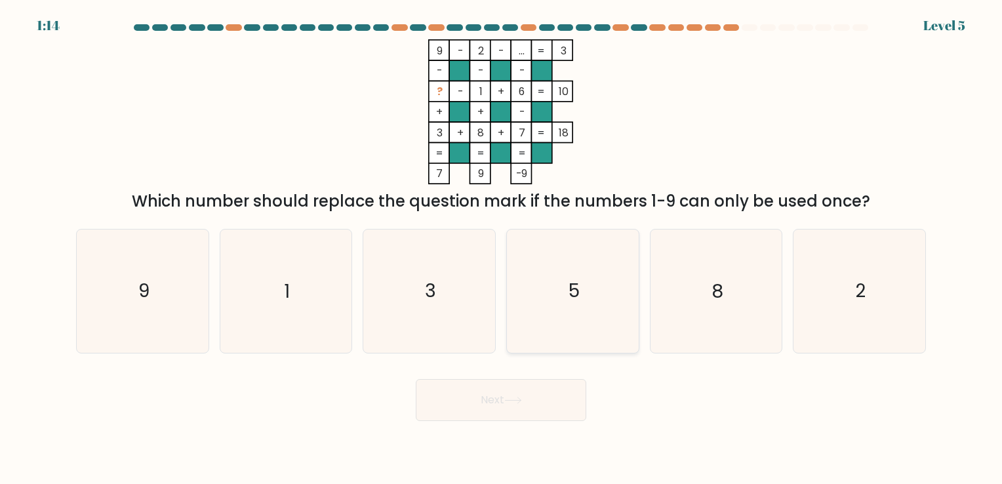
click at [617, 275] on icon "5" at bounding box center [573, 291] width 123 height 123
click at [502, 249] on input "d. 5" at bounding box center [501, 245] width 1 height 7
radio input "true"
click at [519, 405] on button "Next" at bounding box center [501, 400] width 171 height 42
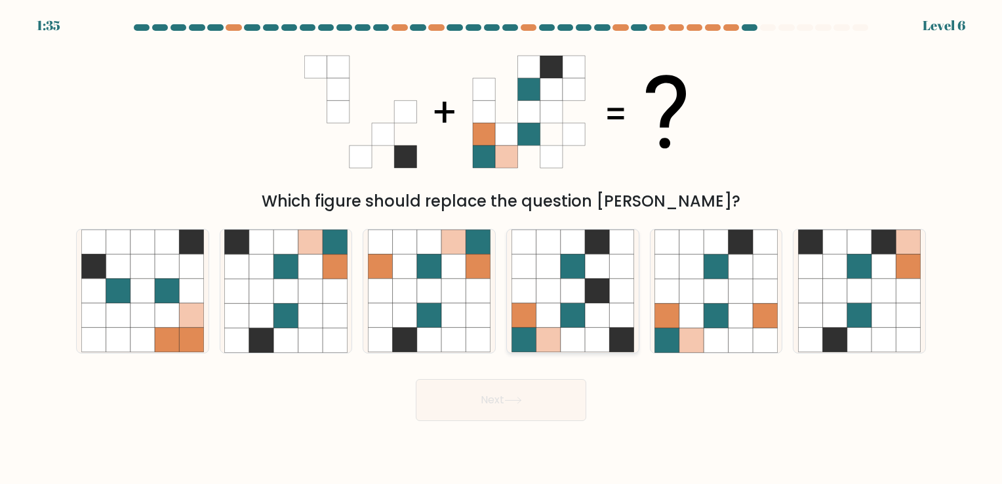
click at [600, 334] on icon at bounding box center [597, 340] width 24 height 24
click at [502, 249] on input "d." at bounding box center [501, 245] width 1 height 7
radio input "true"
click at [533, 411] on button "Next" at bounding box center [501, 400] width 171 height 42
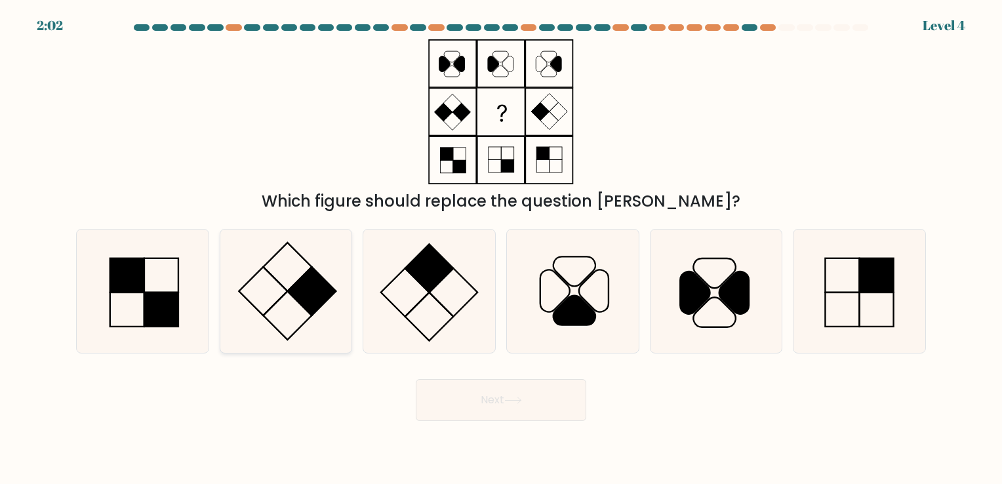
click at [303, 279] on rect at bounding box center [311, 291] width 49 height 49
click at [501, 249] on input "b." at bounding box center [501, 245] width 1 height 7
radio input "true"
click at [486, 412] on button "Next" at bounding box center [501, 400] width 171 height 42
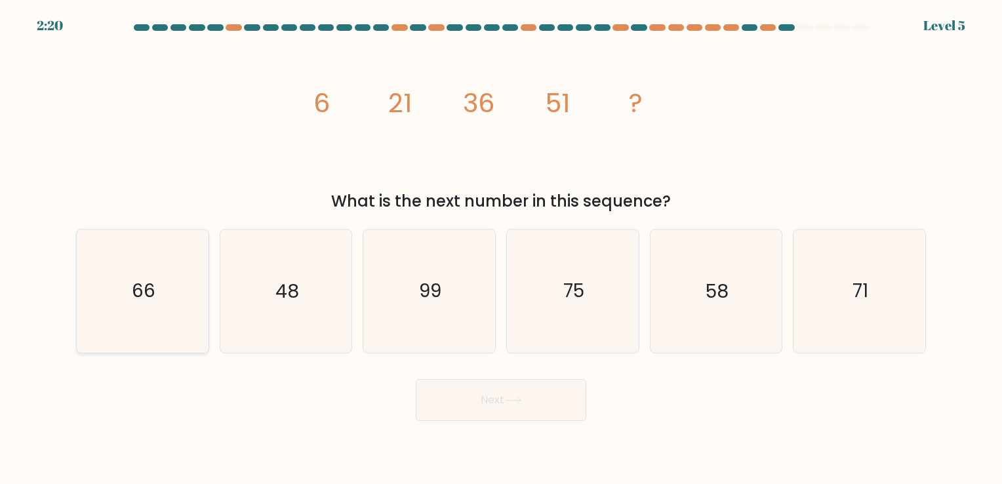
click at [173, 278] on icon "66" at bounding box center [142, 291] width 123 height 123
click at [501, 249] on input "a. 66" at bounding box center [501, 245] width 1 height 7
radio input "true"
click at [474, 389] on button "Next" at bounding box center [501, 400] width 171 height 42
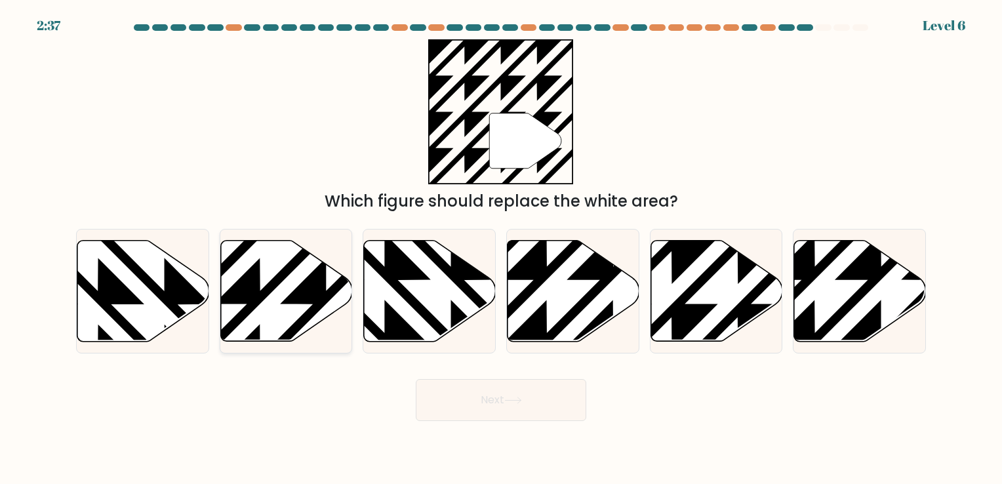
click at [280, 293] on icon at bounding box center [286, 290] width 132 height 101
click at [501, 249] on input "b." at bounding box center [501, 245] width 1 height 7
radio input "true"
click at [738, 287] on icon at bounding box center [717, 290] width 132 height 101
click at [502, 249] on input "e." at bounding box center [501, 245] width 1 height 7
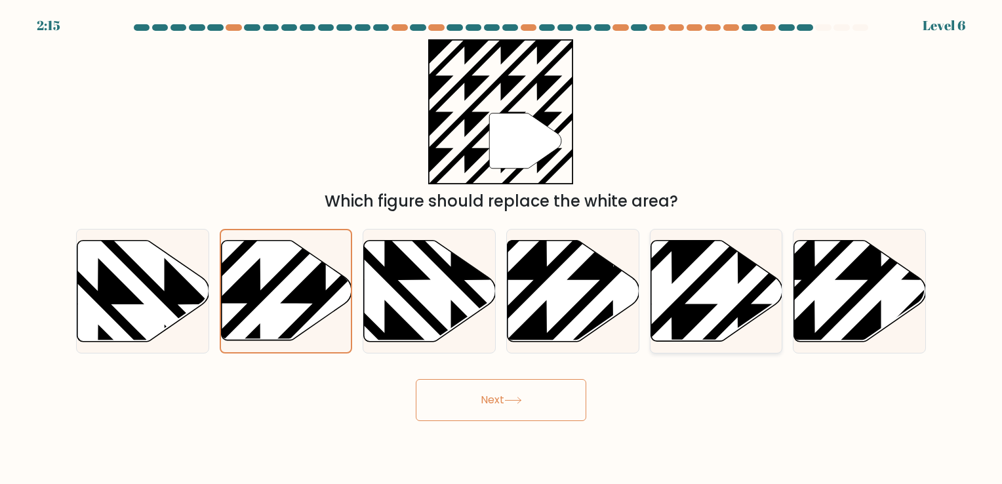
radio input "true"
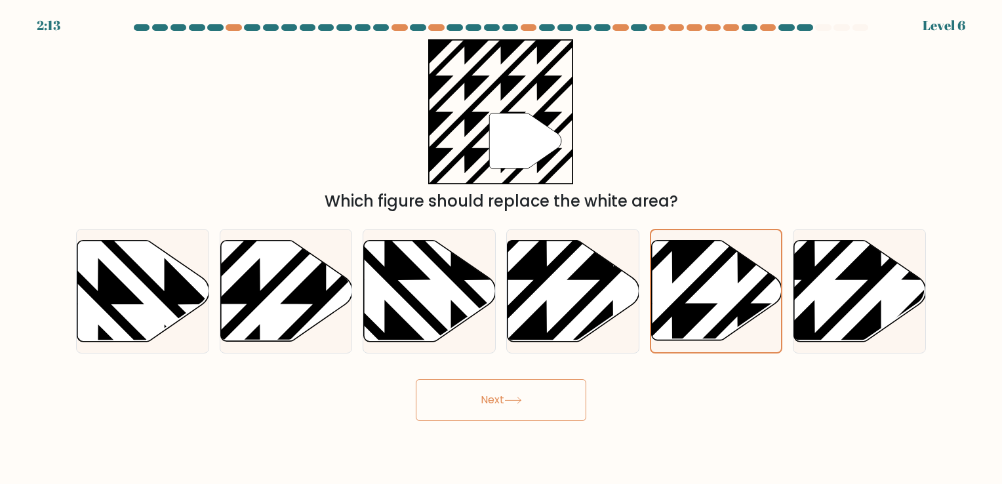
click at [535, 407] on button "Next" at bounding box center [501, 400] width 171 height 42
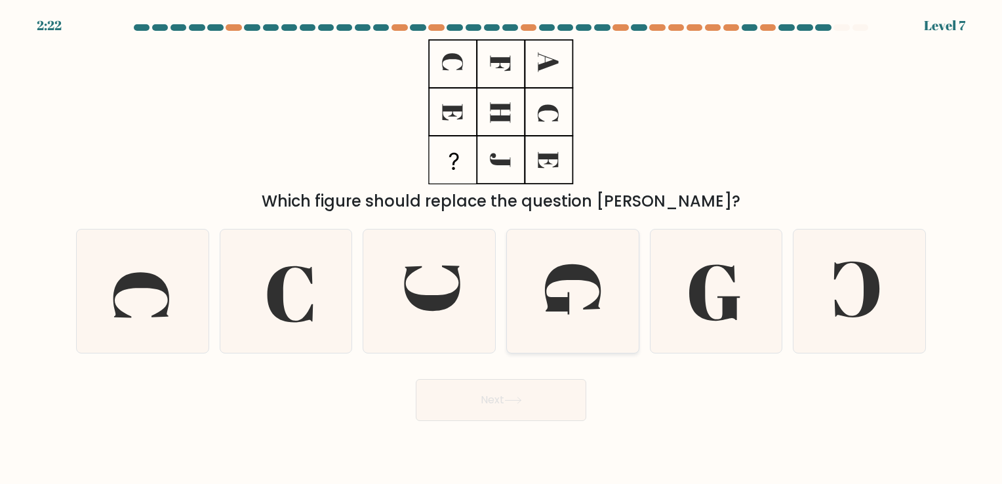
click at [594, 298] on icon at bounding box center [573, 291] width 123 height 123
click at [502, 249] on input "d." at bounding box center [501, 245] width 1 height 7
radio input "true"
click at [512, 408] on button "Next" at bounding box center [501, 400] width 171 height 42
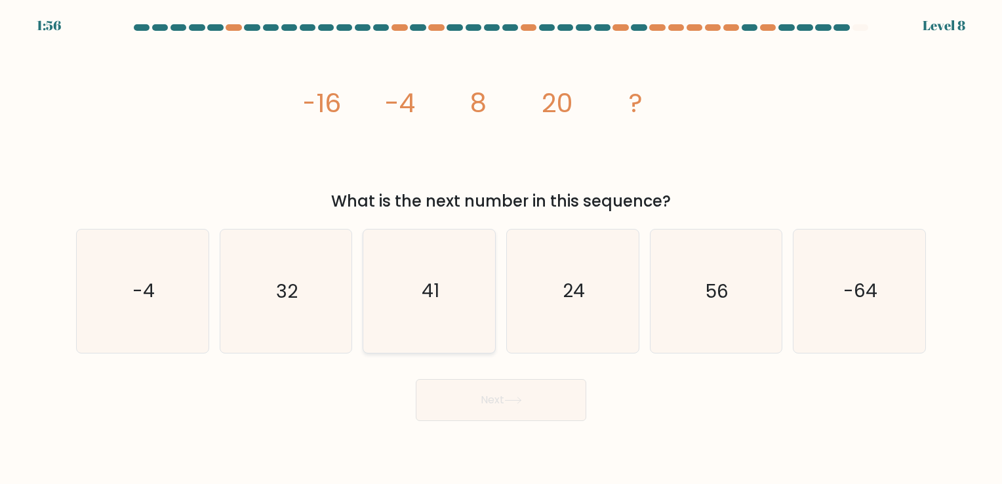
click at [428, 302] on text "41" at bounding box center [431, 292] width 18 height 26
click at [501, 249] on input "c. 41" at bounding box center [501, 245] width 1 height 7
radio input "true"
click at [849, 281] on text "-64" at bounding box center [861, 292] width 34 height 26
click at [502, 249] on input "f. -64" at bounding box center [501, 245] width 1 height 7
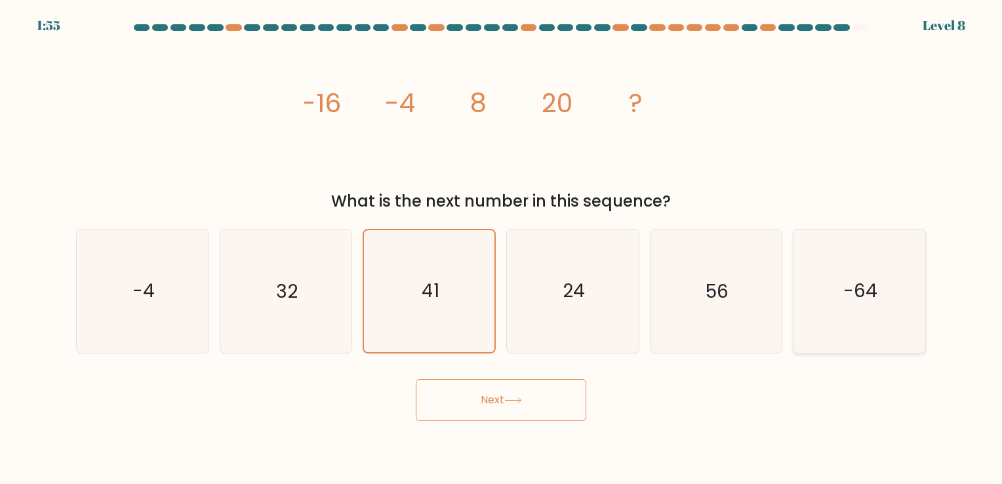
radio input "true"
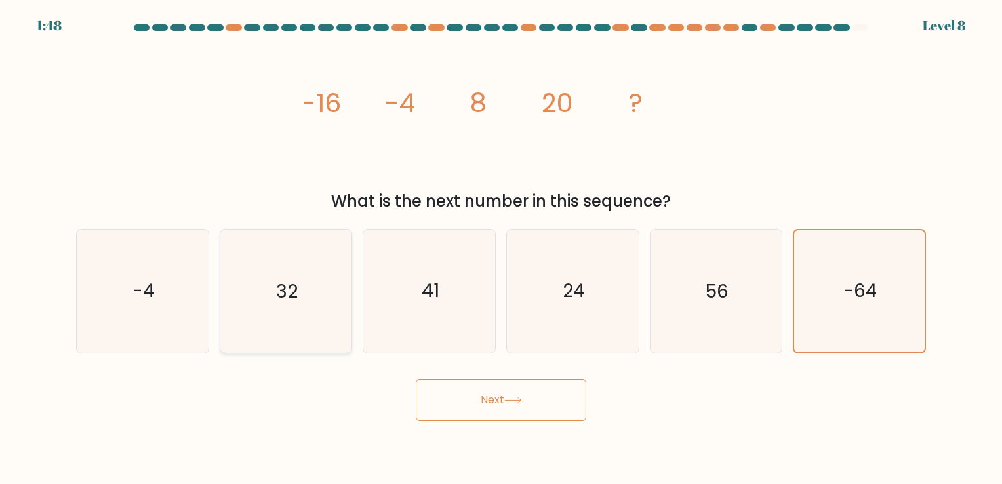
click at [316, 299] on icon "32" at bounding box center [285, 291] width 123 height 123
click at [501, 249] on input "b. 32" at bounding box center [501, 245] width 1 height 7
radio input "true"
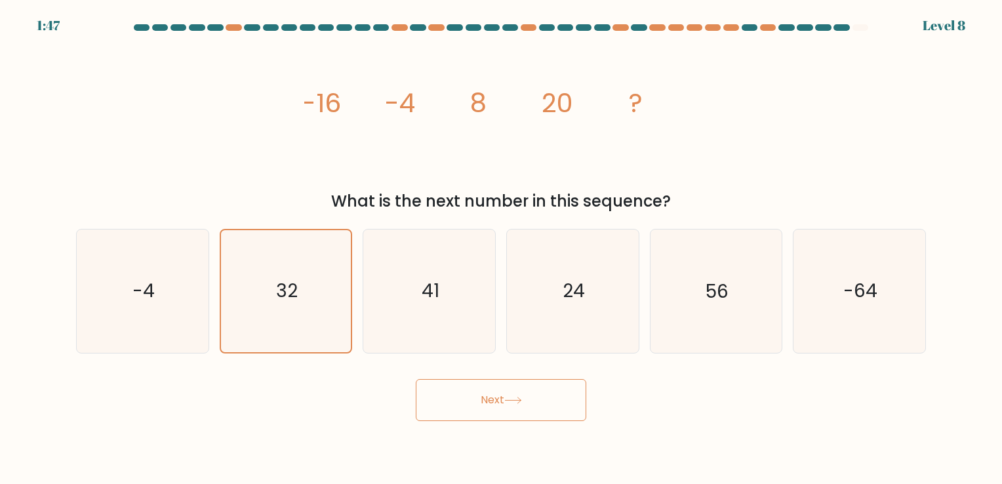
click at [449, 407] on button "Next" at bounding box center [501, 400] width 171 height 42
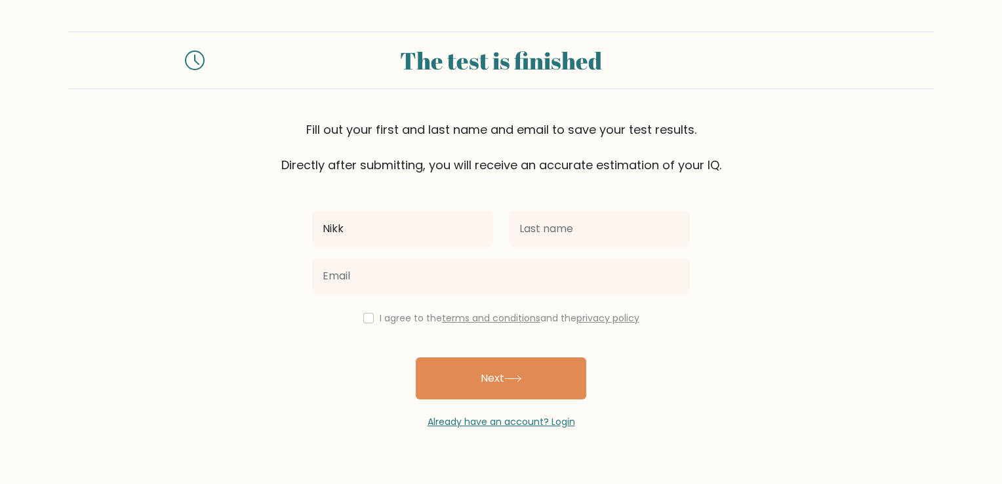
type input "Nikka"
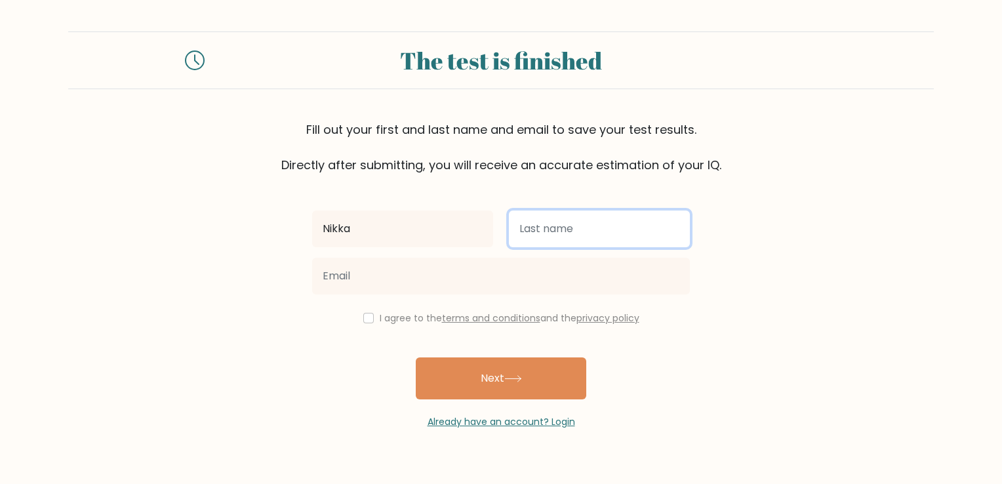
click at [572, 235] on input "text" at bounding box center [599, 229] width 181 height 37
type input "[PERSON_NAME]"
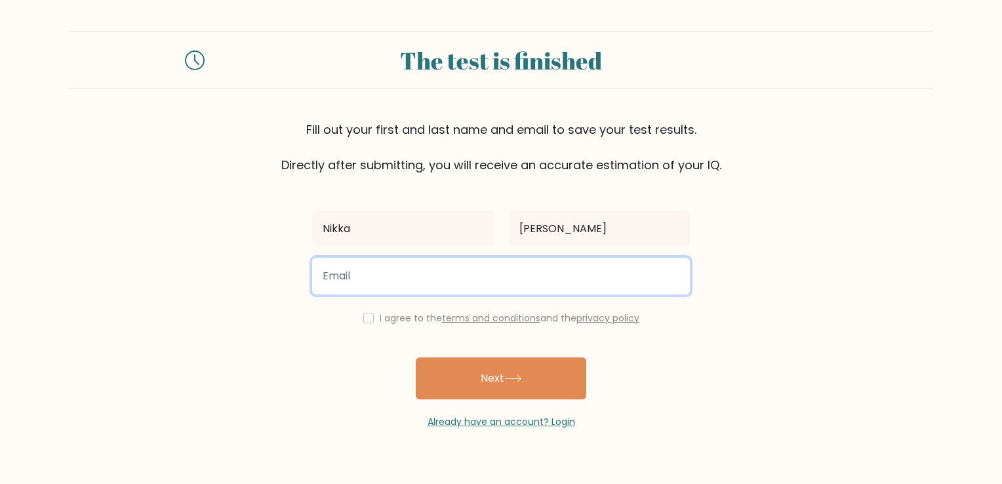
click at [501, 288] on input "email" at bounding box center [501, 276] width 378 height 37
type input "[EMAIL_ADDRESS][DOMAIN_NAME]"
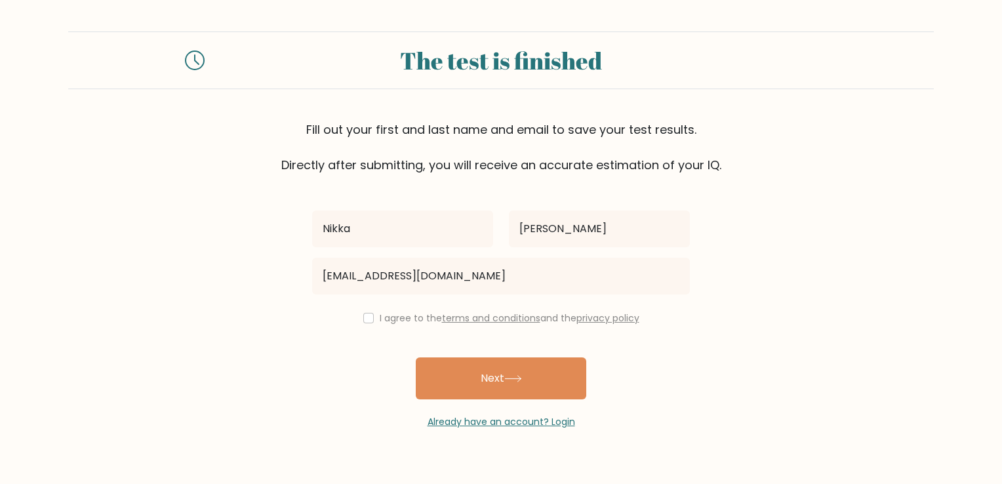
click at [359, 319] on div "I agree to the terms and conditions and the privacy policy" at bounding box center [501, 318] width 394 height 16
click at [367, 318] on input "checkbox" at bounding box center [368, 318] width 10 height 10
checkbox input "true"
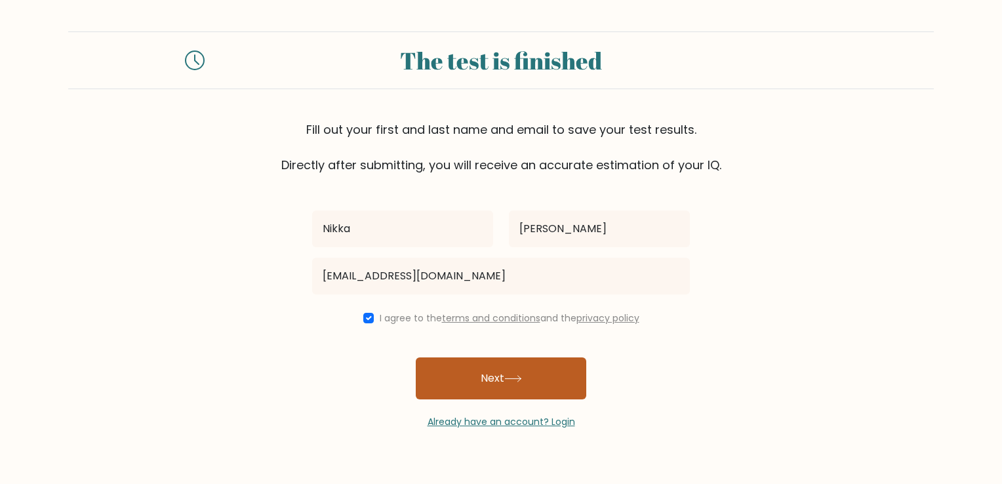
click at [508, 388] on button "Next" at bounding box center [501, 379] width 171 height 42
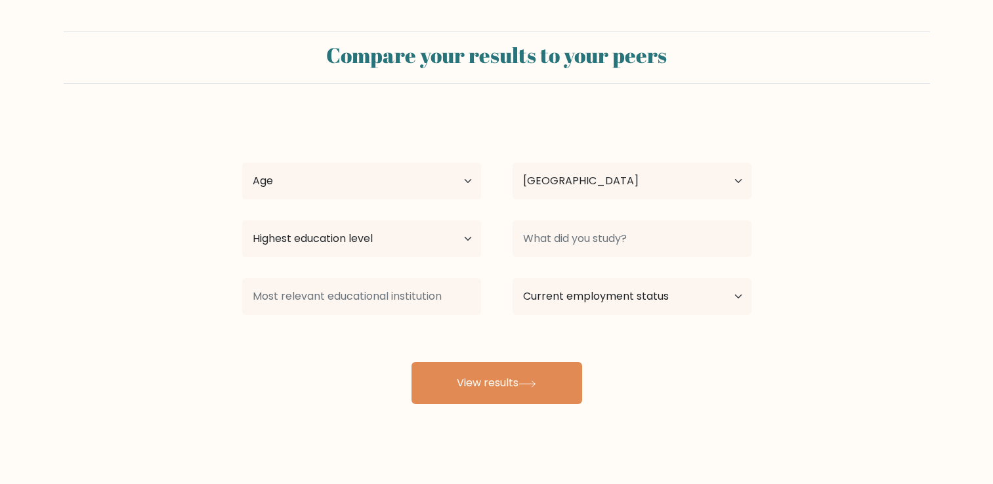
select select "PH"
click at [452, 192] on select "Age Under 18 years old 18-24 years old 25-34 years old 35-44 years old 45-54 ye…" at bounding box center [361, 181] width 239 height 37
select select "25_34"
click at [242, 163] on select "Age Under 18 years old 18-24 years old 25-34 years old 35-44 years old 45-54 ye…" at bounding box center [361, 181] width 239 height 37
click at [455, 235] on select "Highest education level No schooling Primary Lower Secondary Upper Secondary Oc…" at bounding box center [361, 238] width 239 height 37
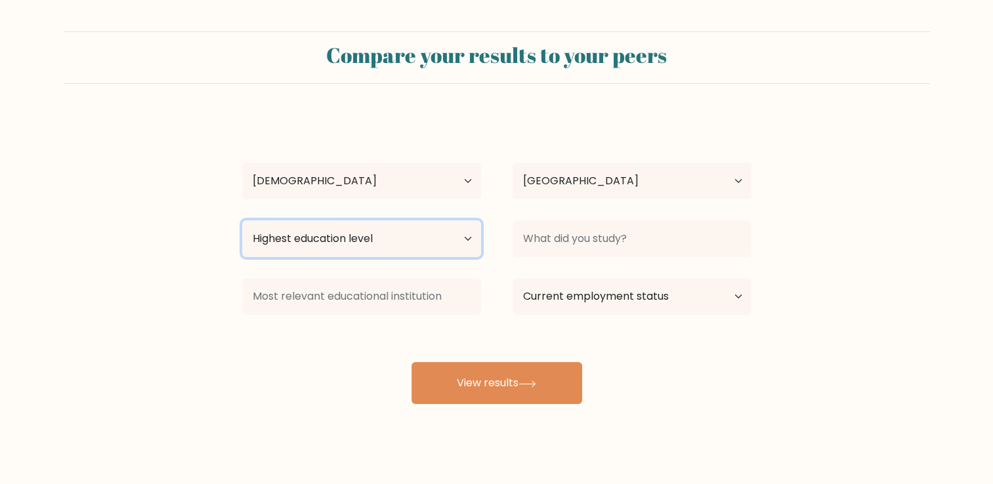
select select "bachelors_degree"
click at [242, 220] on select "Highest education level No schooling Primary Lower Secondary Upper Secondary Oc…" at bounding box center [361, 238] width 239 height 37
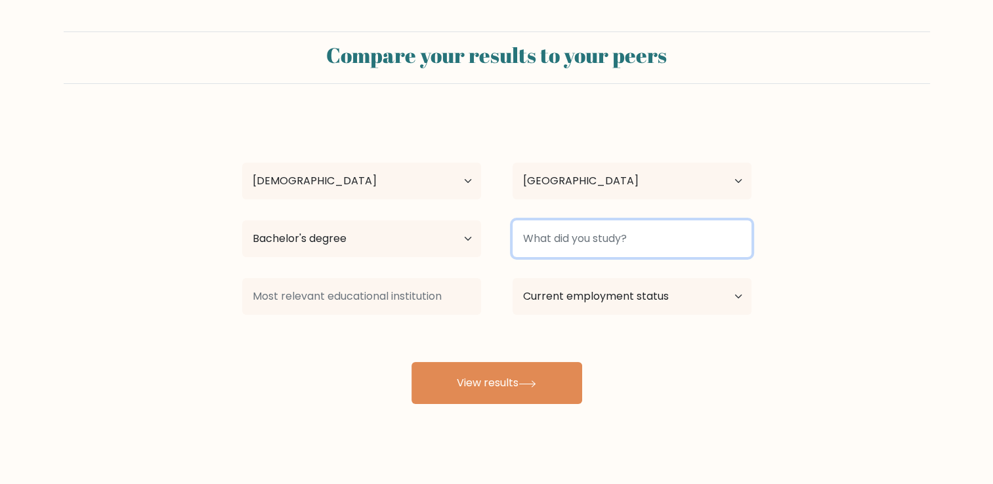
click at [659, 229] on input at bounding box center [631, 238] width 239 height 37
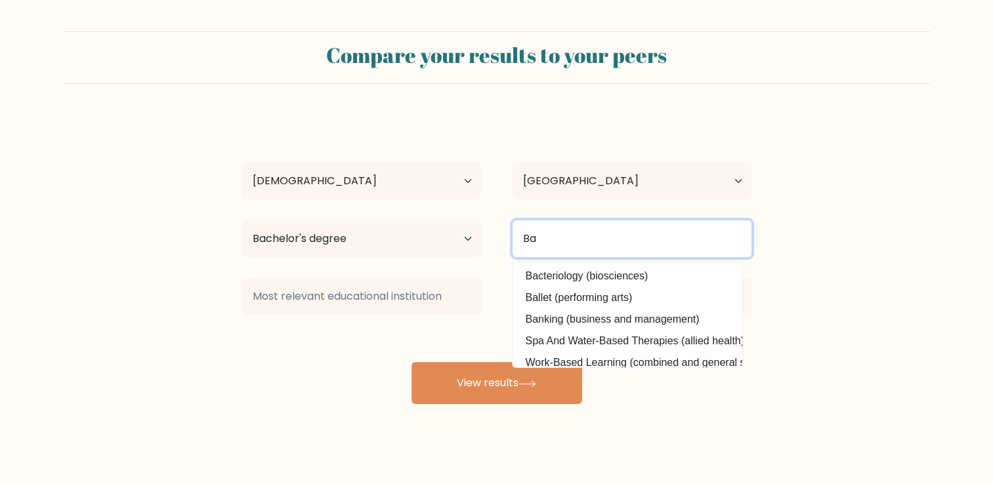
type input "B"
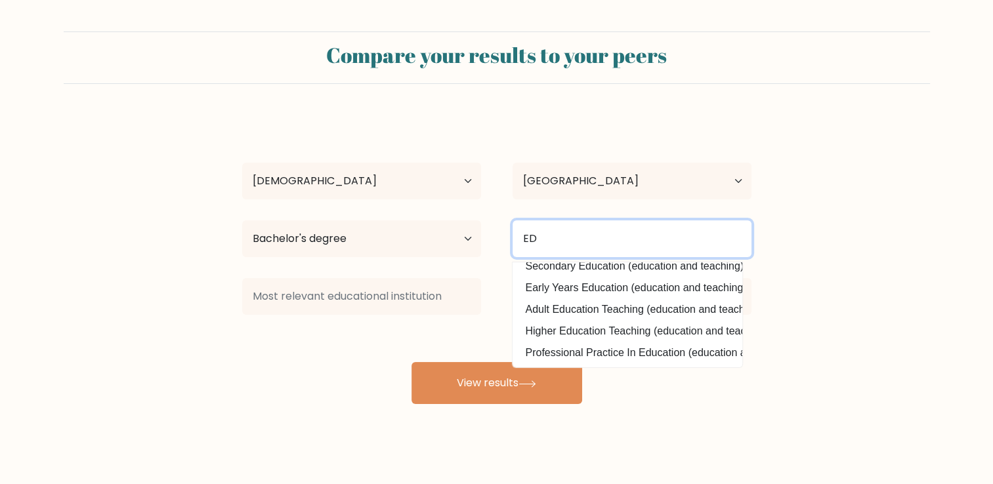
scroll to position [62, 0]
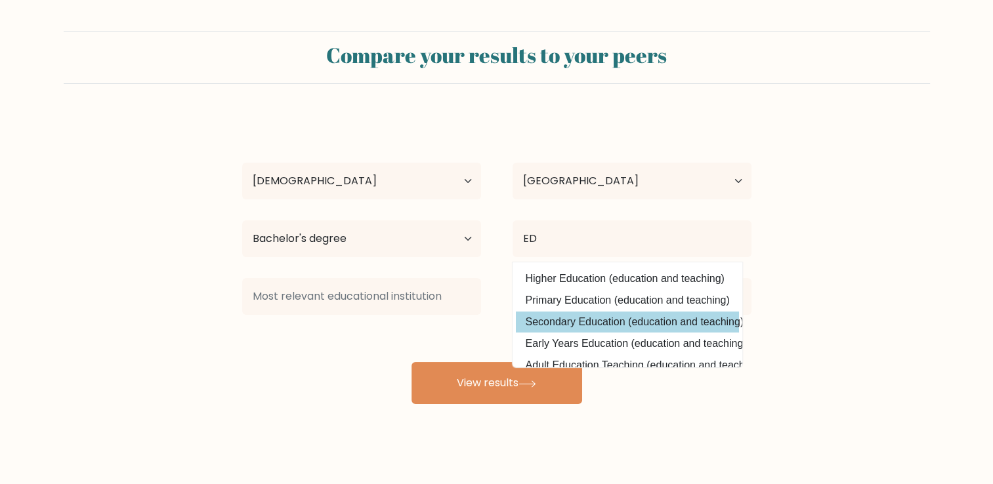
click at [640, 321] on div "Nikka Gavino Age Under 18 years old 18-24 years old 25-34 years old 35-44 years…" at bounding box center [496, 259] width 525 height 289
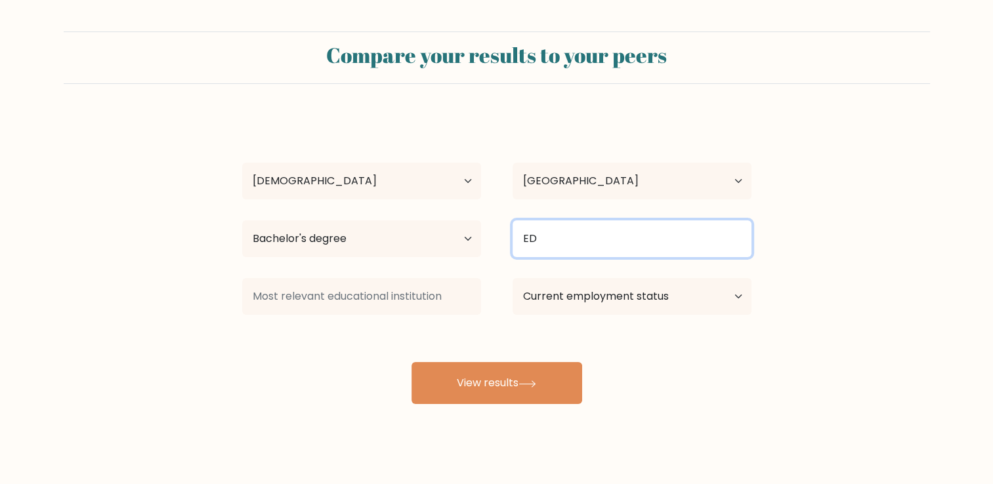
click at [590, 234] on input "ED" at bounding box center [631, 238] width 239 height 37
type input "E"
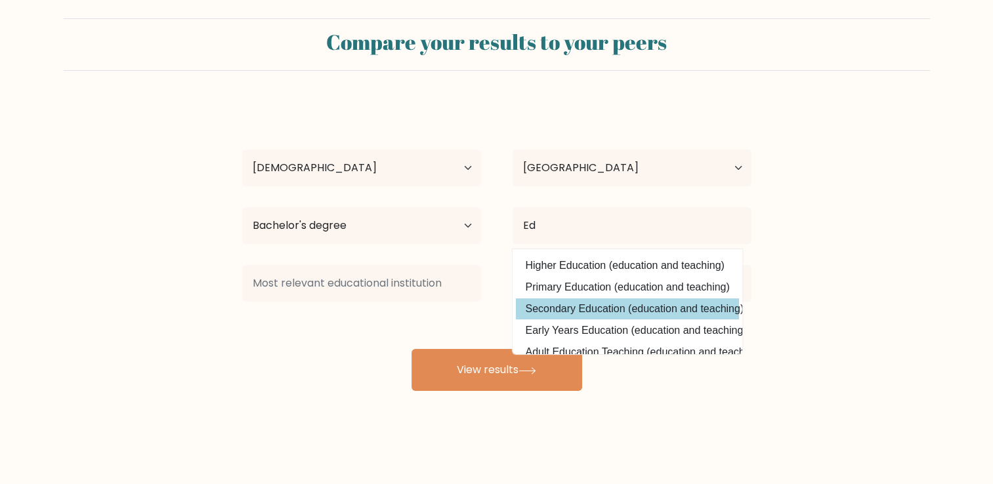
click at [626, 317] on option "Secondary Education (education and teaching)" at bounding box center [627, 308] width 223 height 21
type input "Secondary Education"
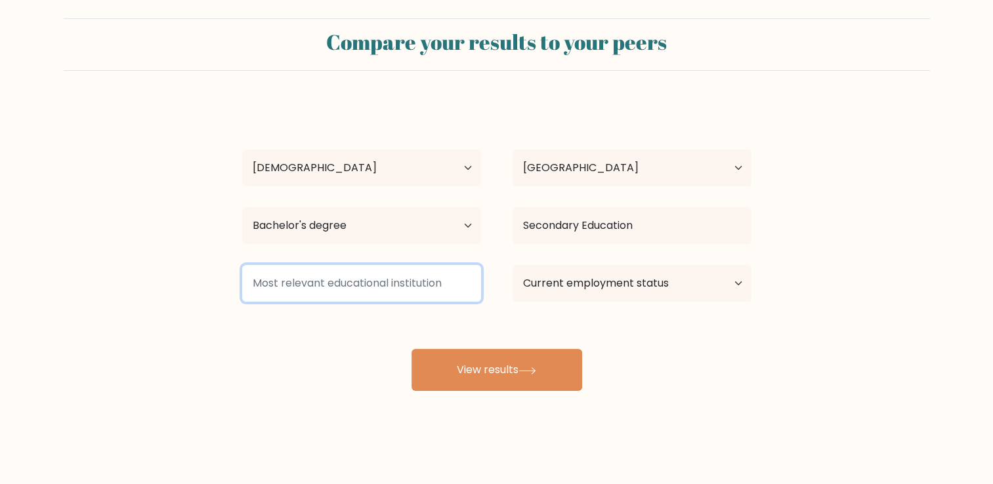
click at [440, 294] on input at bounding box center [361, 283] width 239 height 37
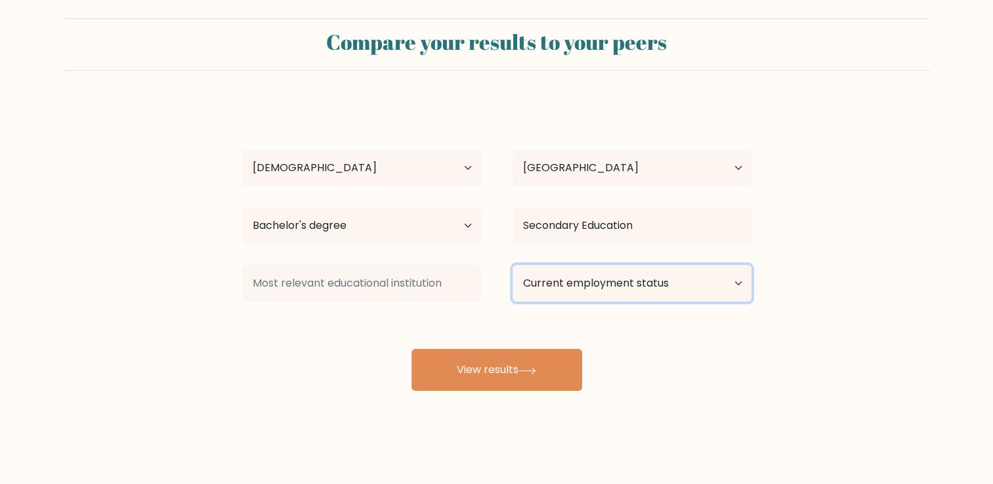
click at [714, 290] on select "Current employment status Employed Student Retired Other / prefer not to answer" at bounding box center [631, 283] width 239 height 37
select select "other"
click at [512, 265] on select "Current employment status Employed Student Retired Other / prefer not to answer" at bounding box center [631, 283] width 239 height 37
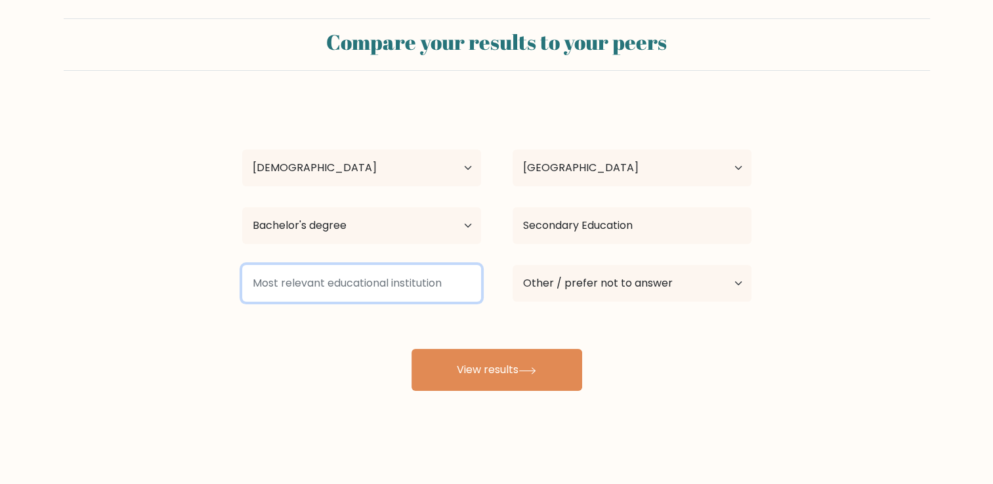
click at [386, 287] on input at bounding box center [361, 283] width 239 height 37
click at [403, 270] on input at bounding box center [361, 283] width 239 height 37
click at [396, 291] on input at bounding box center [361, 283] width 239 height 37
click at [377, 289] on input at bounding box center [361, 283] width 239 height 37
type input "m"
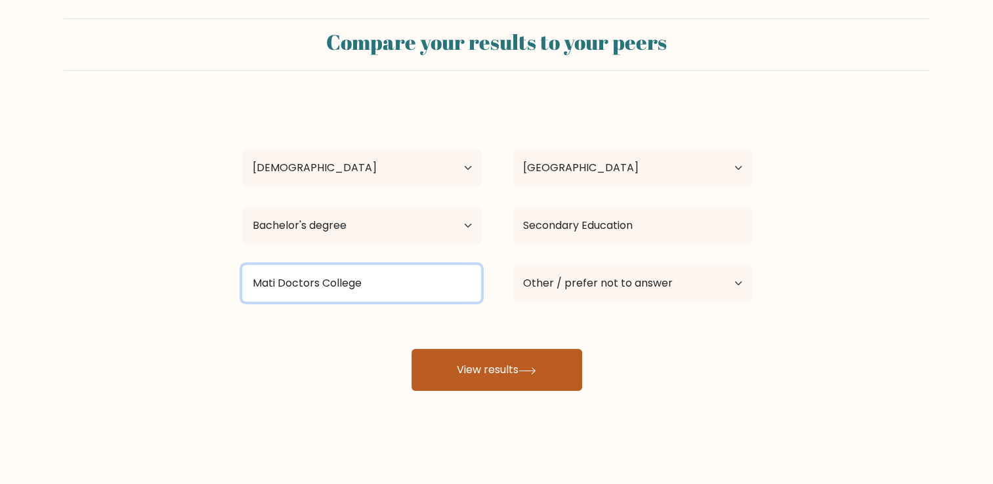
type input "Mati Doctors College"
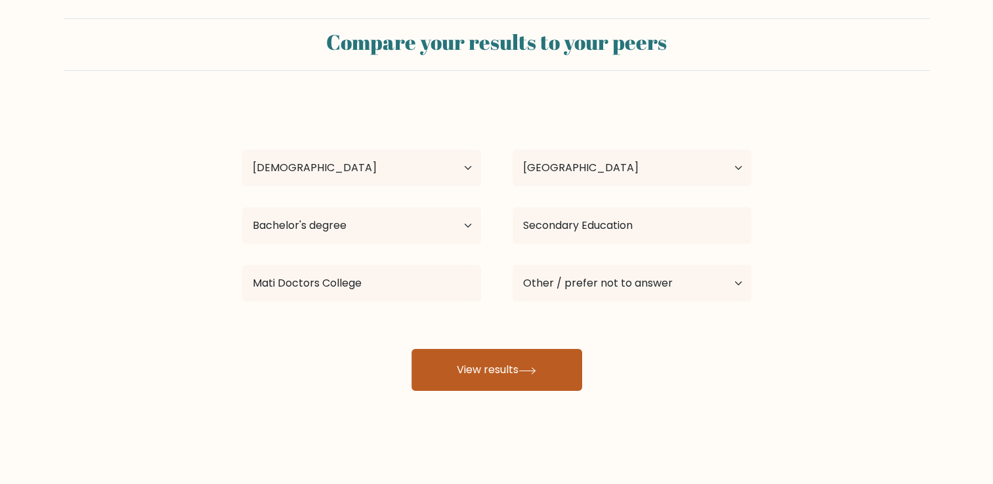
click at [501, 374] on button "View results" at bounding box center [496, 370] width 171 height 42
